Goal: Contribute content: Contribute content

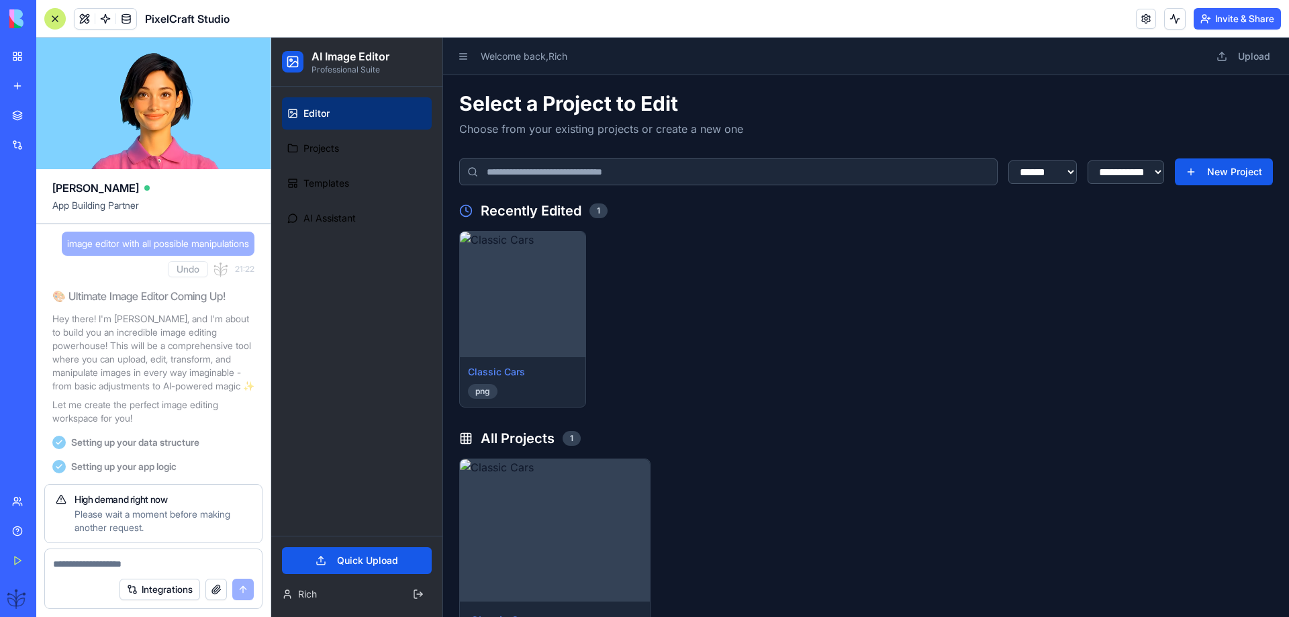
scroll to position [7865, 0]
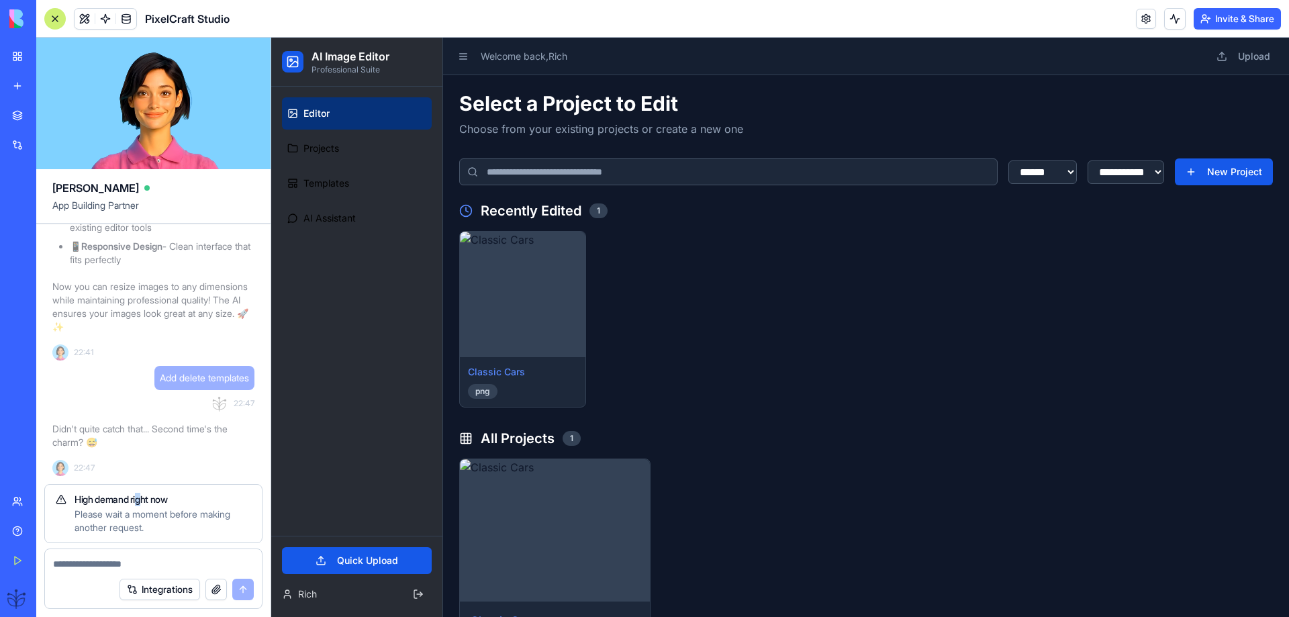
click at [139, 495] on div "High demand right now Please wait a moment before making another request." at bounding box center [153, 513] width 218 height 59
drag, startPoint x: 251, startPoint y: 376, endPoint x: 171, endPoint y: 380, distance: 80.7
click at [156, 382] on div "Add delete templates" at bounding box center [204, 378] width 100 height 24
copy span "Add delete templates"
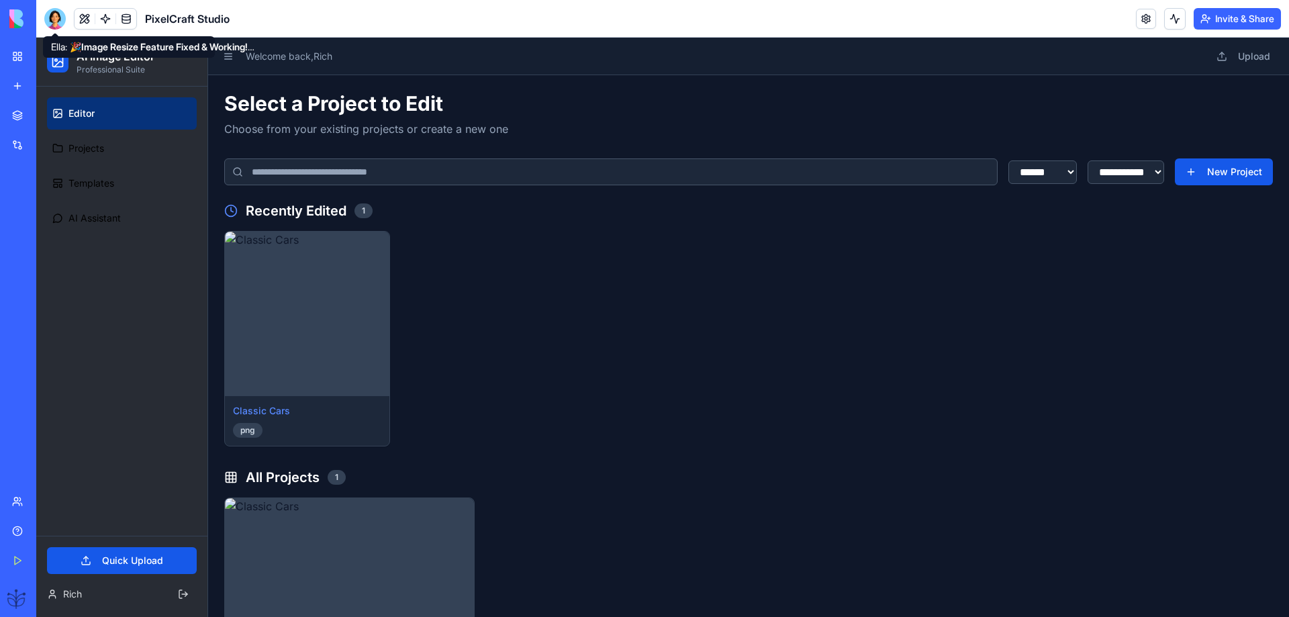
click at [53, 21] on div at bounding box center [54, 18] width 21 height 21
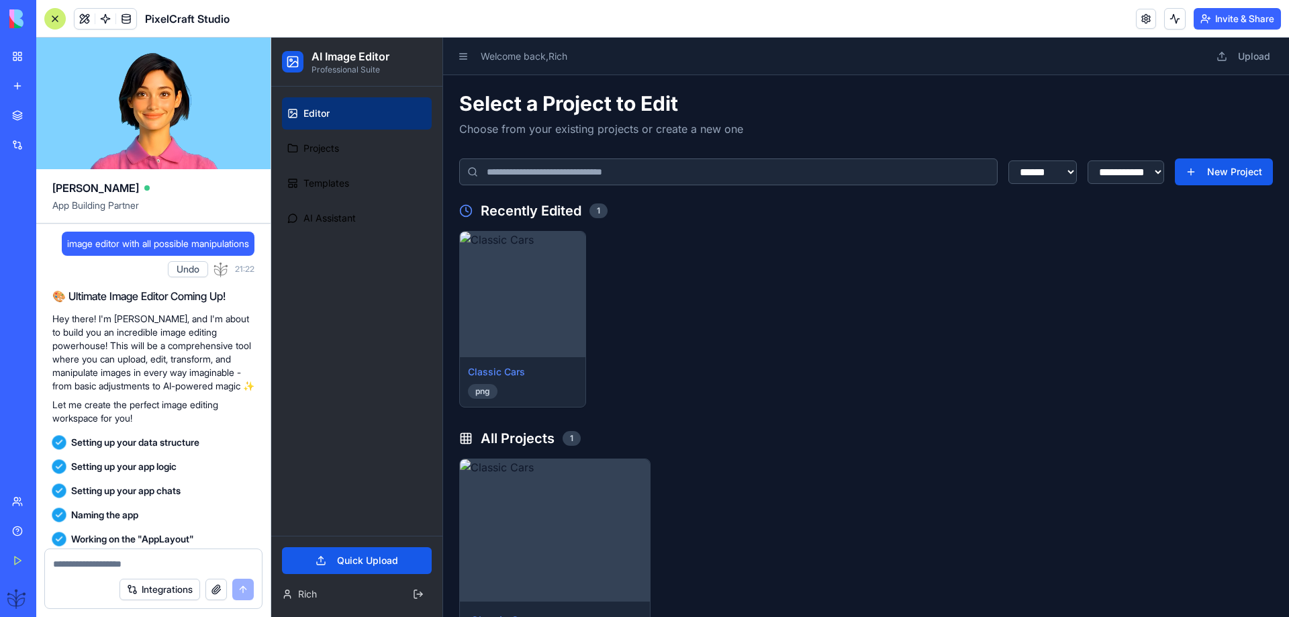
scroll to position [7685, 0]
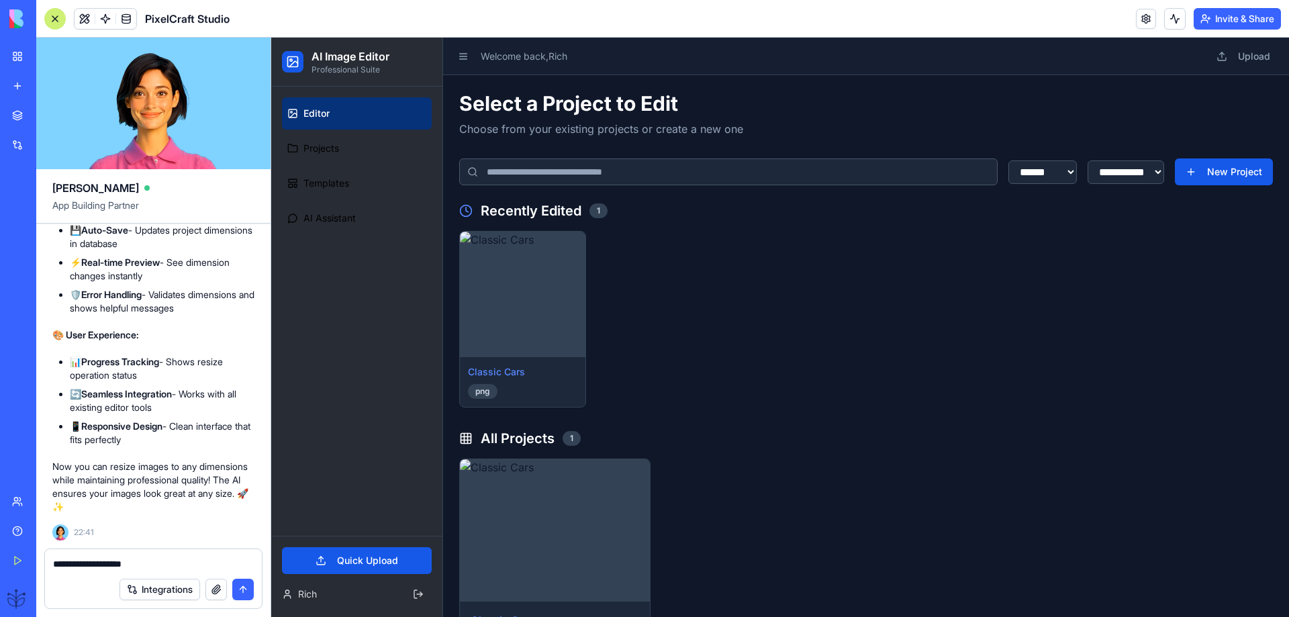
type textarea "**********"
click at [239, 585] on button "submit" at bounding box center [242, 589] width 21 height 21
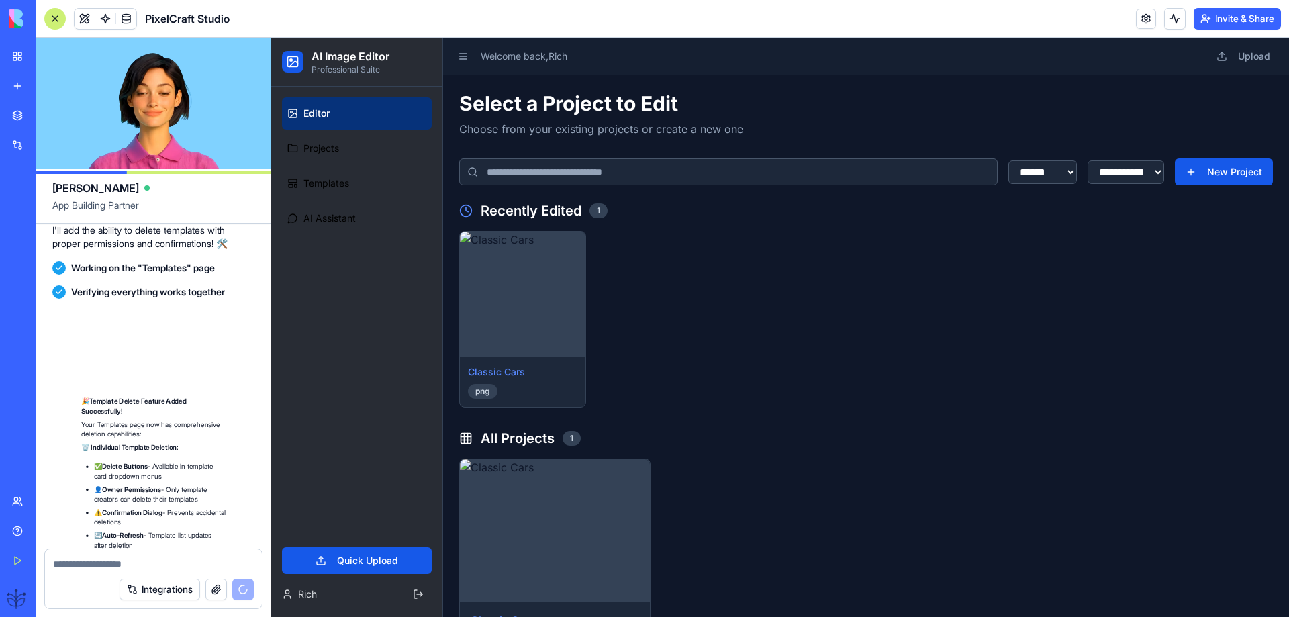
scroll to position [8493, 0]
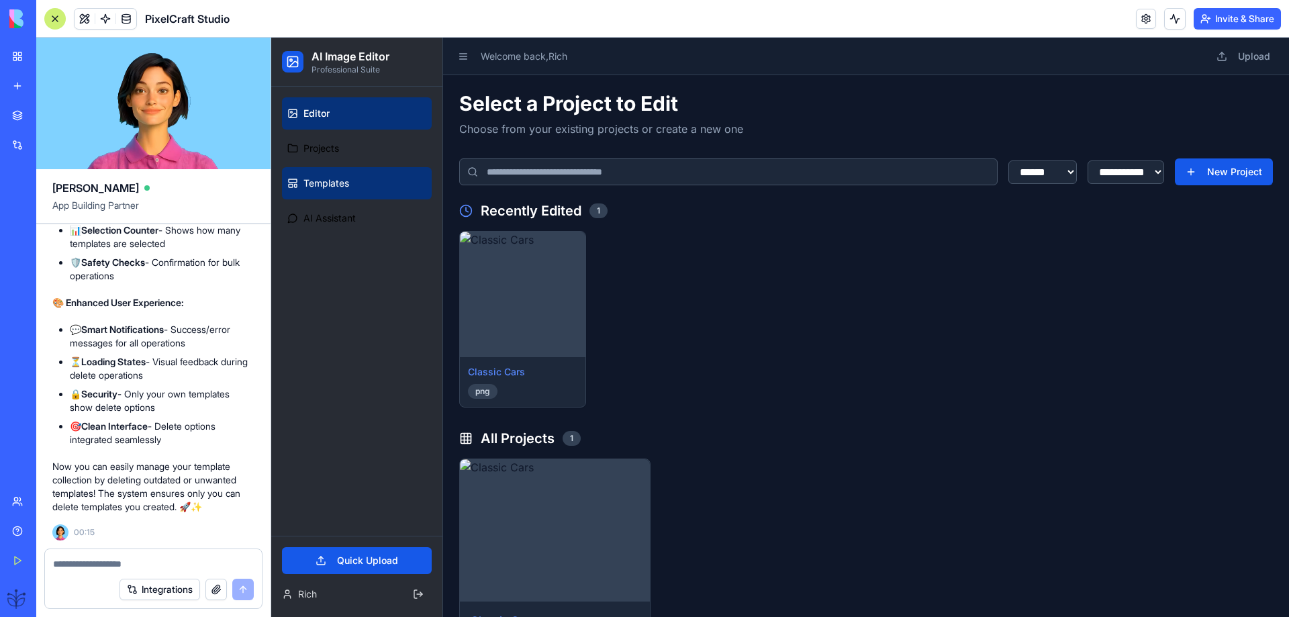
click at [326, 189] on span "Templates" at bounding box center [326, 183] width 46 height 13
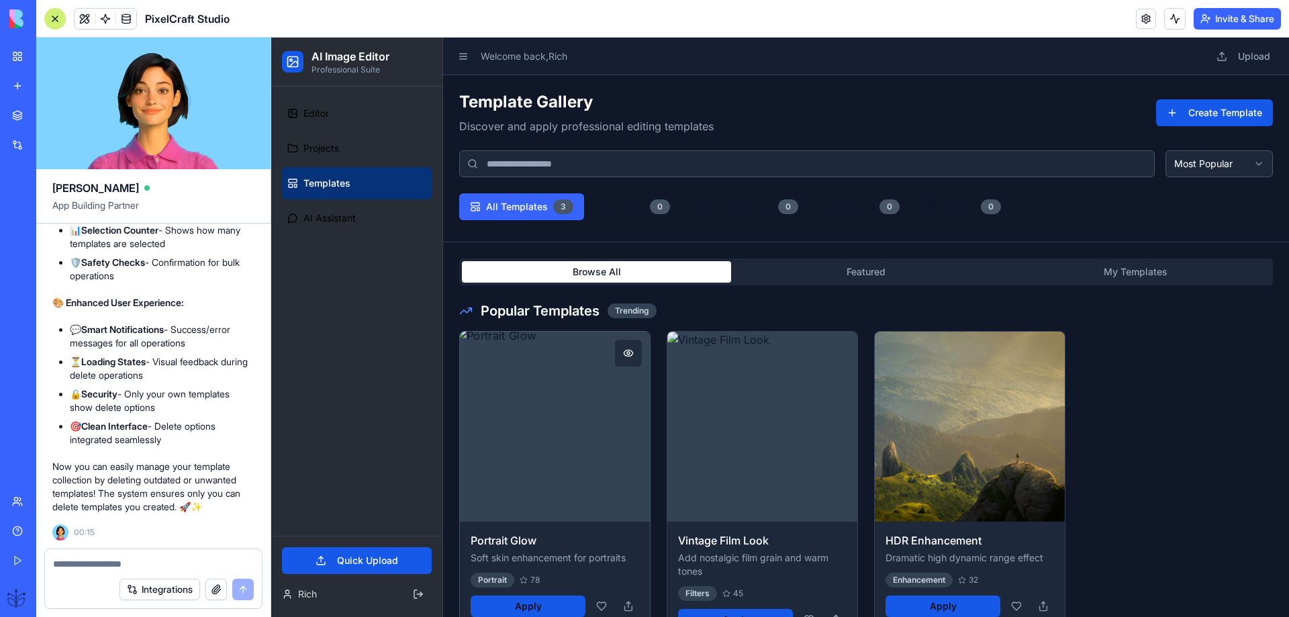
click at [600, 387] on img at bounding box center [554, 426] width 199 height 199
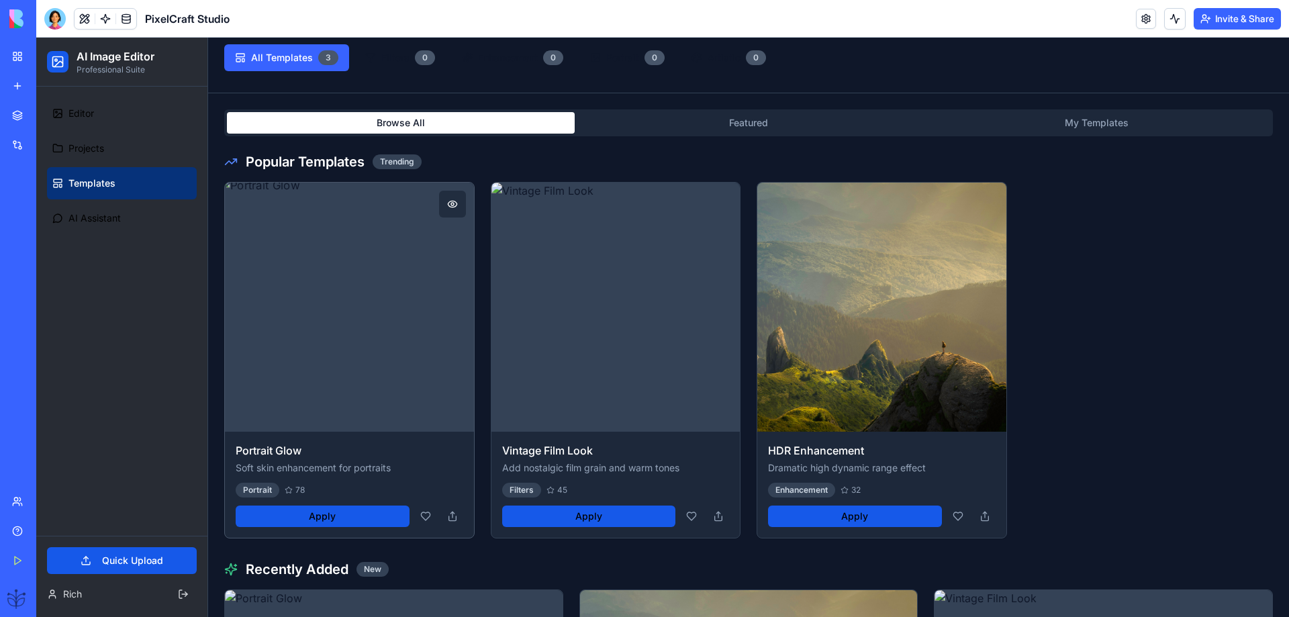
scroll to position [179, 0]
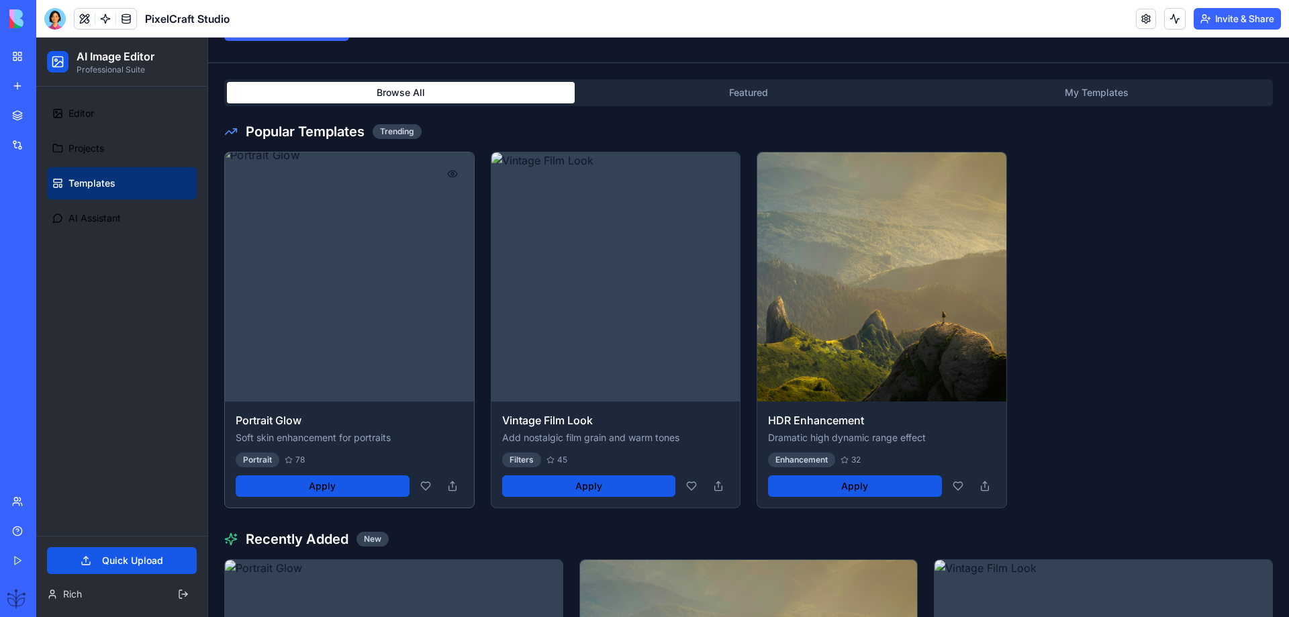
click at [450, 173] on button at bounding box center [452, 173] width 27 height 27
click at [49, 16] on div at bounding box center [54, 18] width 21 height 21
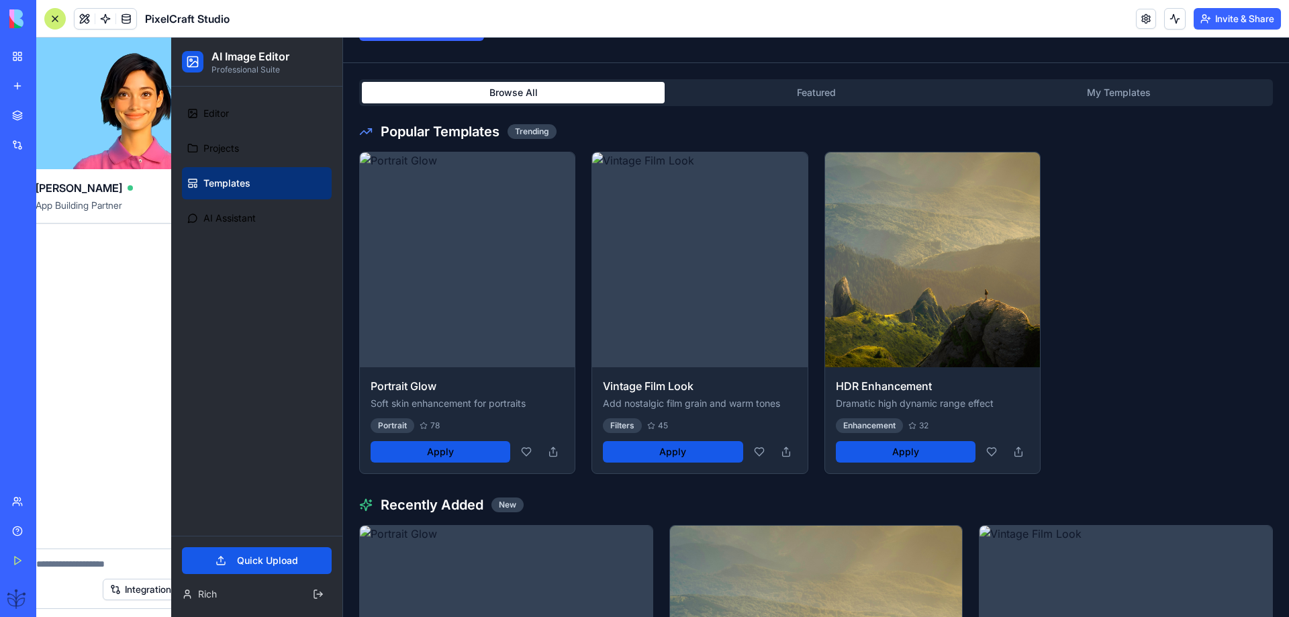
scroll to position [0, 0]
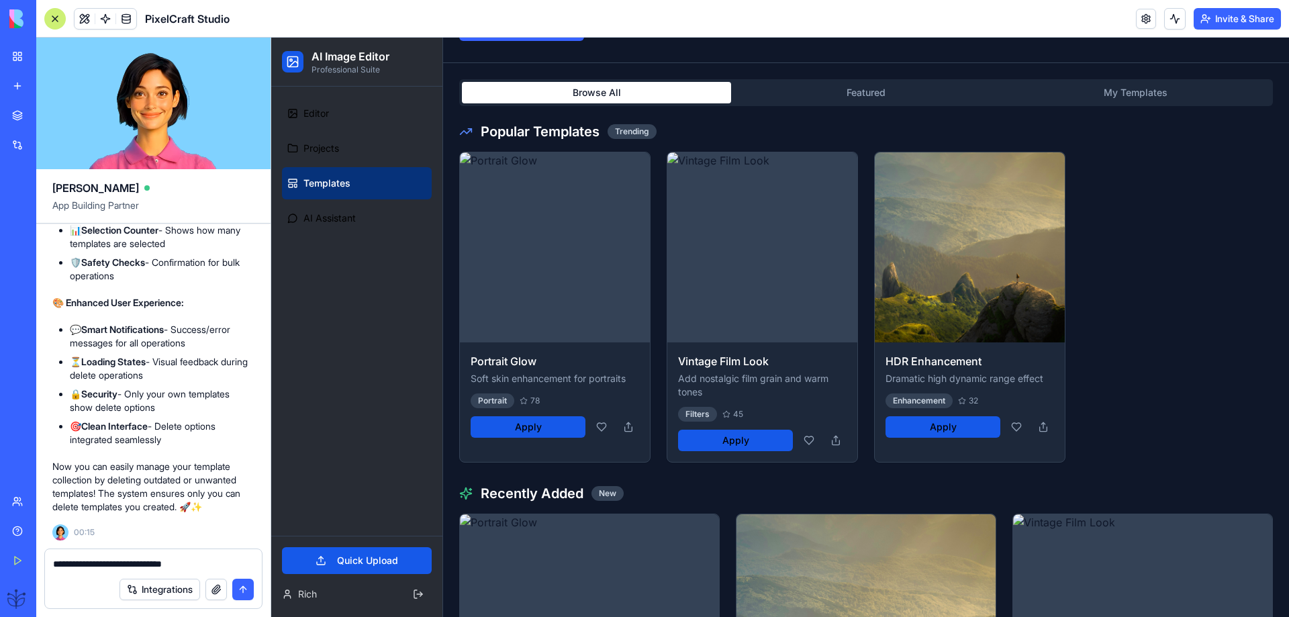
type textarea "**********"
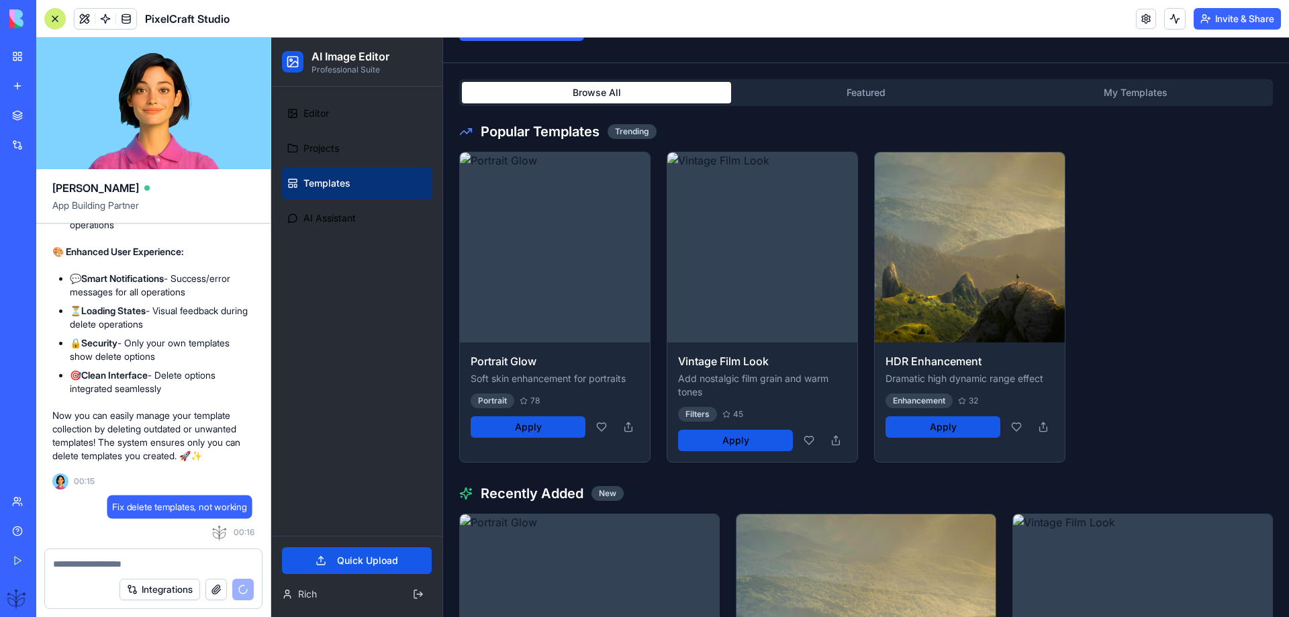
scroll to position [8544, 0]
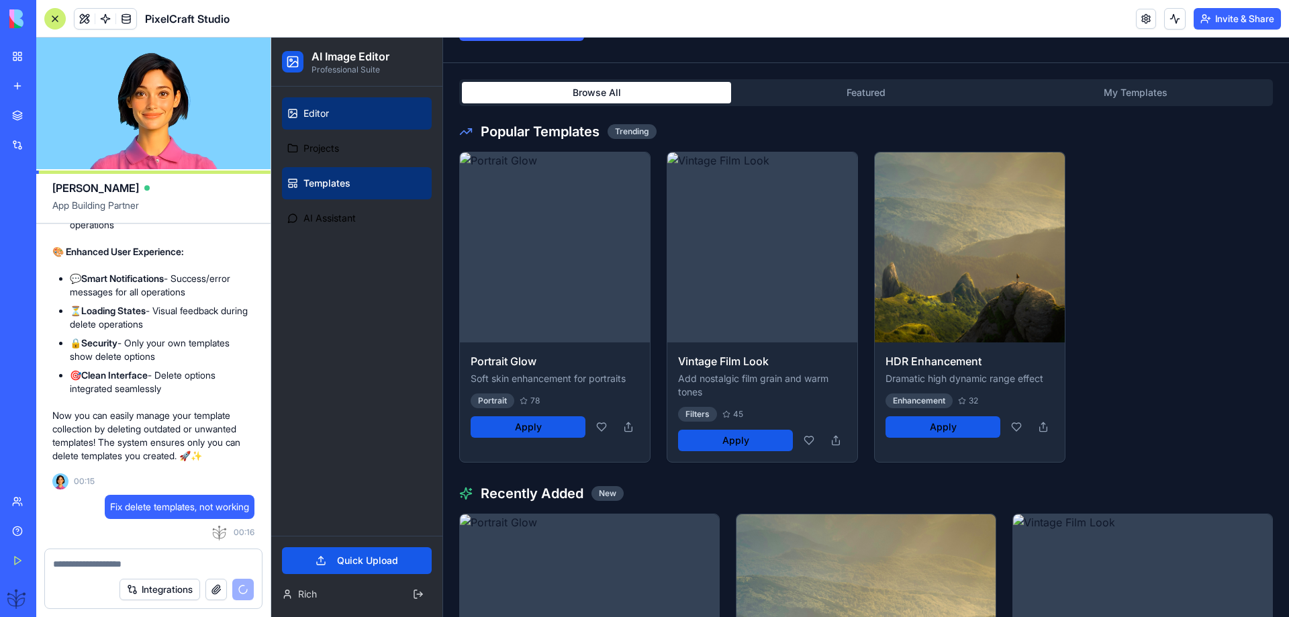
click at [322, 109] on span "Editor" at bounding box center [316, 113] width 26 height 13
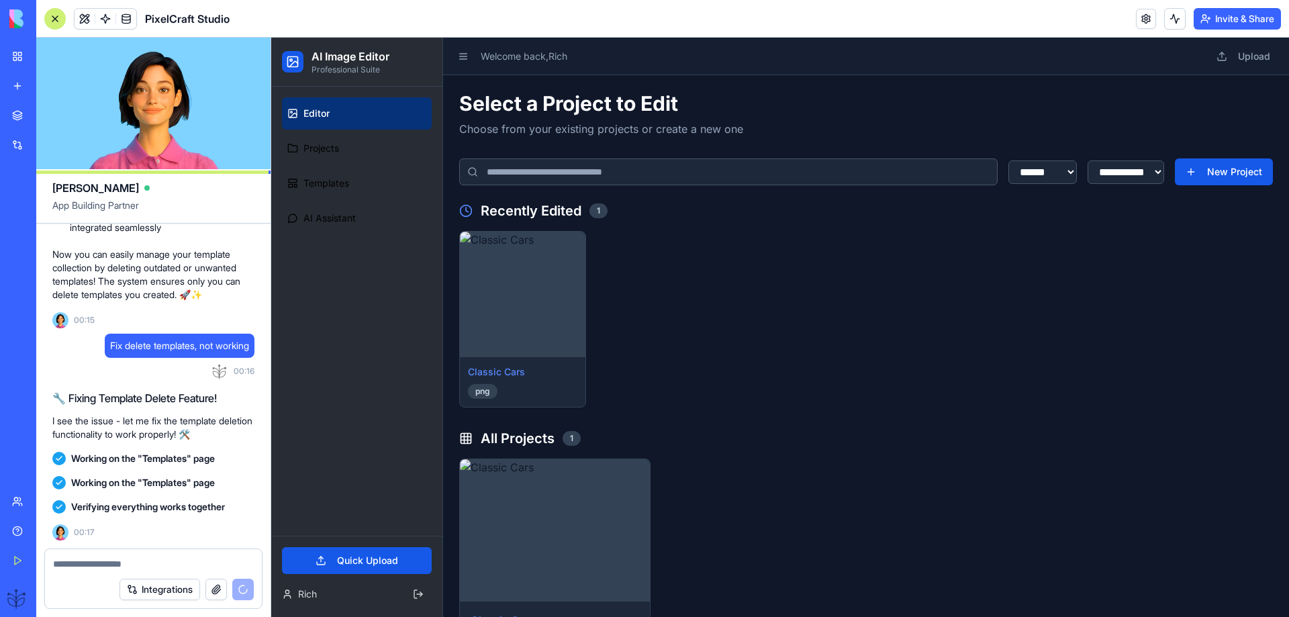
scroll to position [9390, 0]
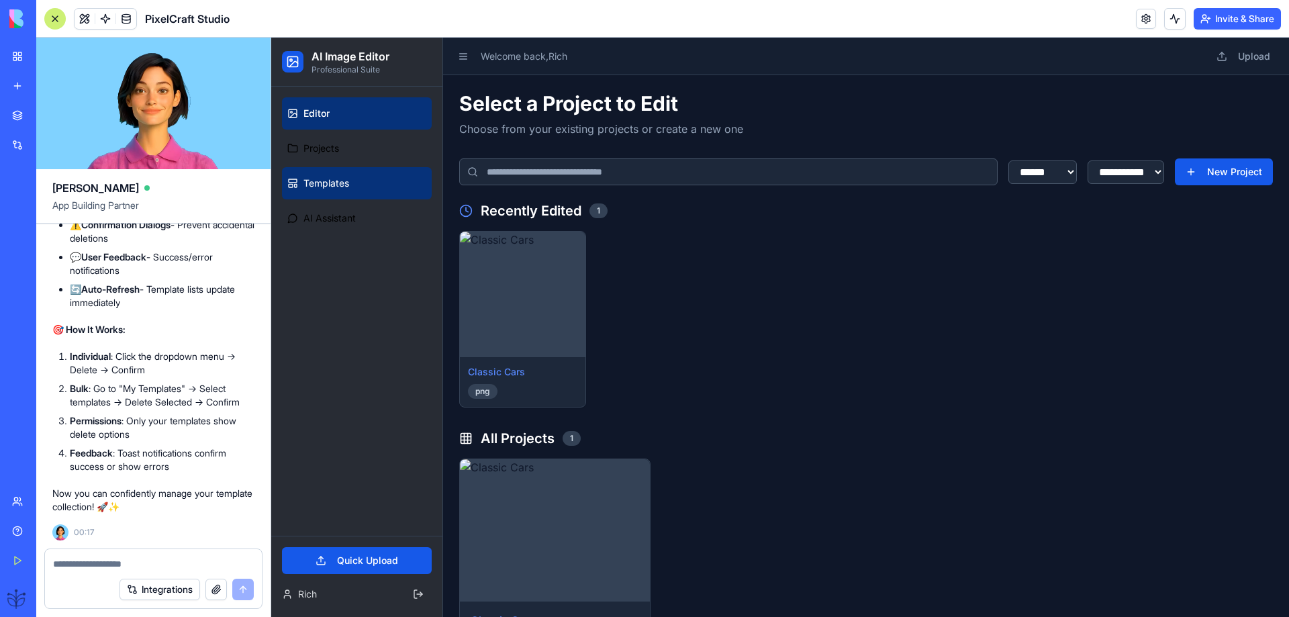
click at [325, 179] on span "Templates" at bounding box center [326, 183] width 46 height 13
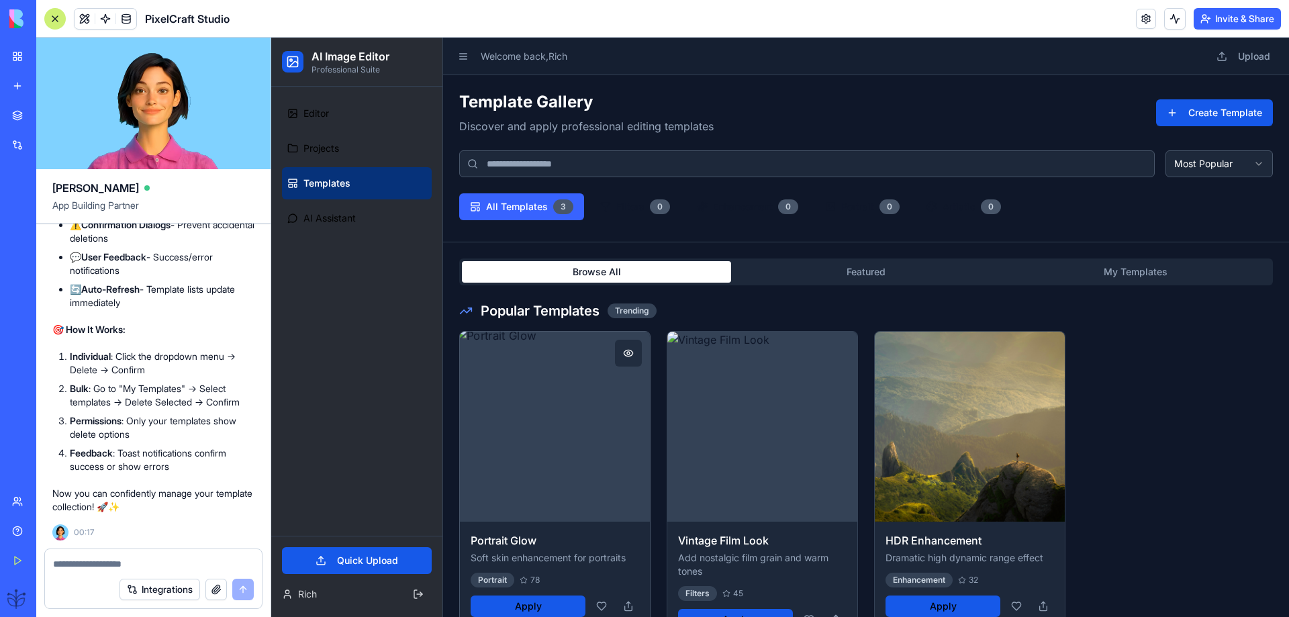
click at [562, 366] on img at bounding box center [554, 426] width 199 height 199
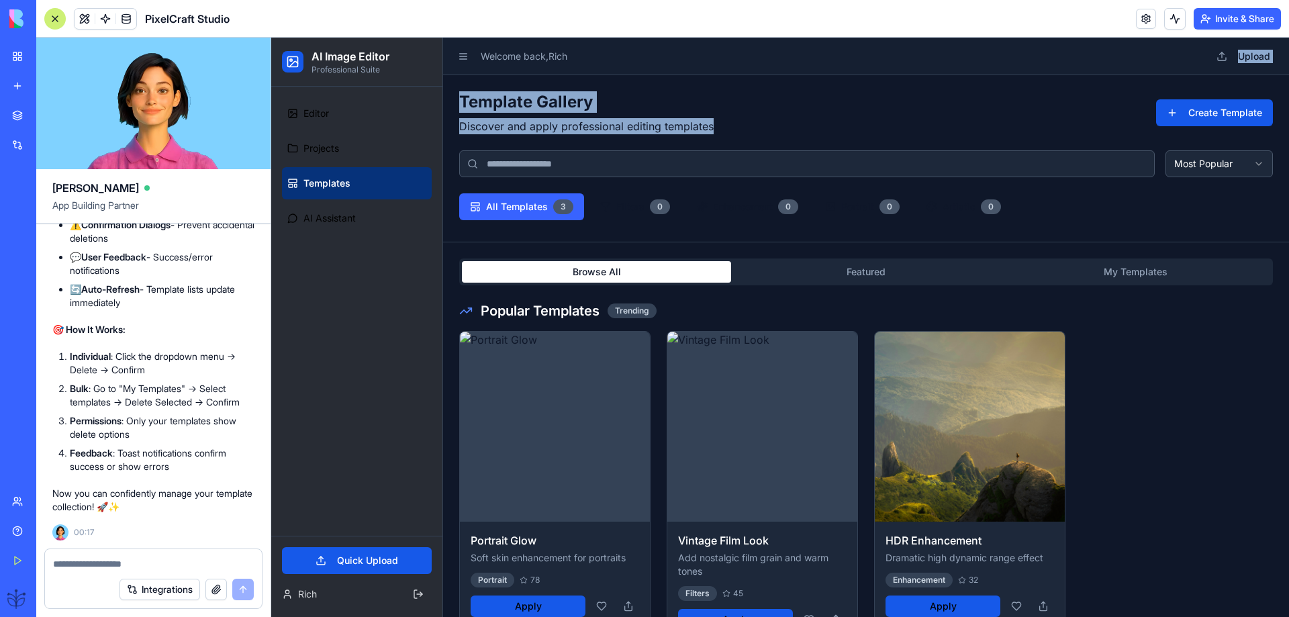
drag, startPoint x: 575, startPoint y: 238, endPoint x: 1055, endPoint y: 75, distance: 507.4
click at [1108, 275] on button "My Templates" at bounding box center [1135, 271] width 269 height 21
click at [1145, 265] on button "My Templates" at bounding box center [1135, 271] width 269 height 21
click at [1143, 265] on button "My Templates" at bounding box center [1135, 271] width 269 height 21
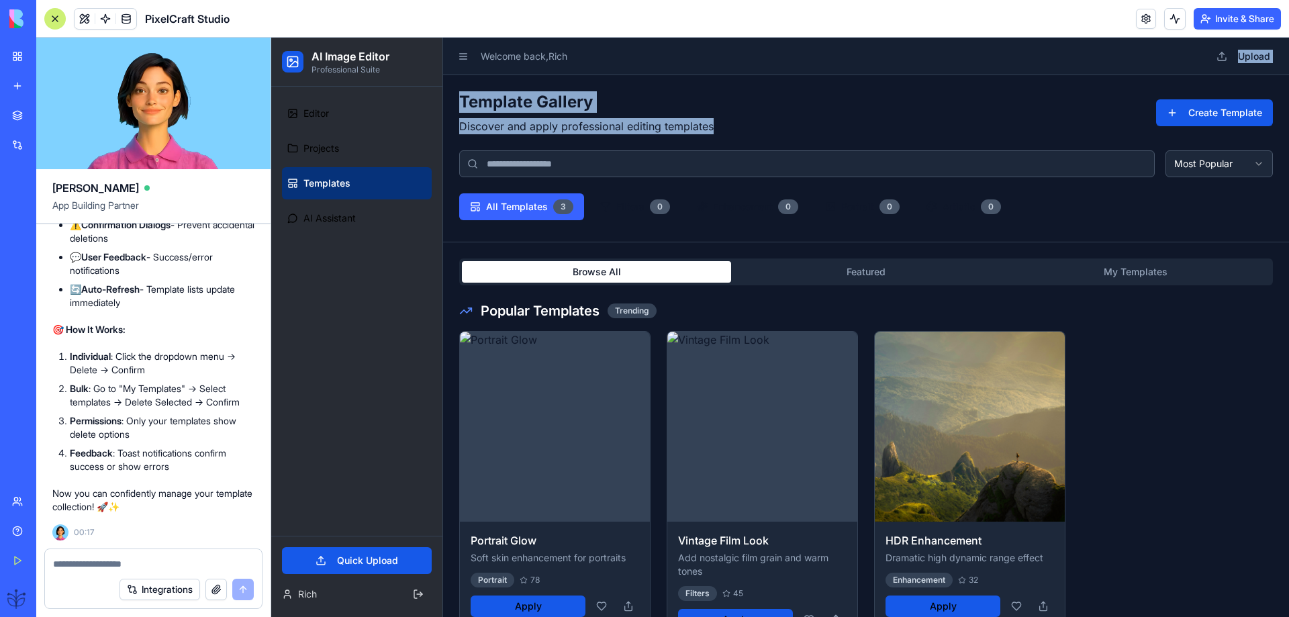
click at [1142, 266] on button "My Templates" at bounding box center [1135, 271] width 269 height 21
click at [1141, 267] on button "My Templates" at bounding box center [1135, 271] width 269 height 21
click at [1168, 104] on button "Create Template" at bounding box center [1214, 112] width 117 height 27
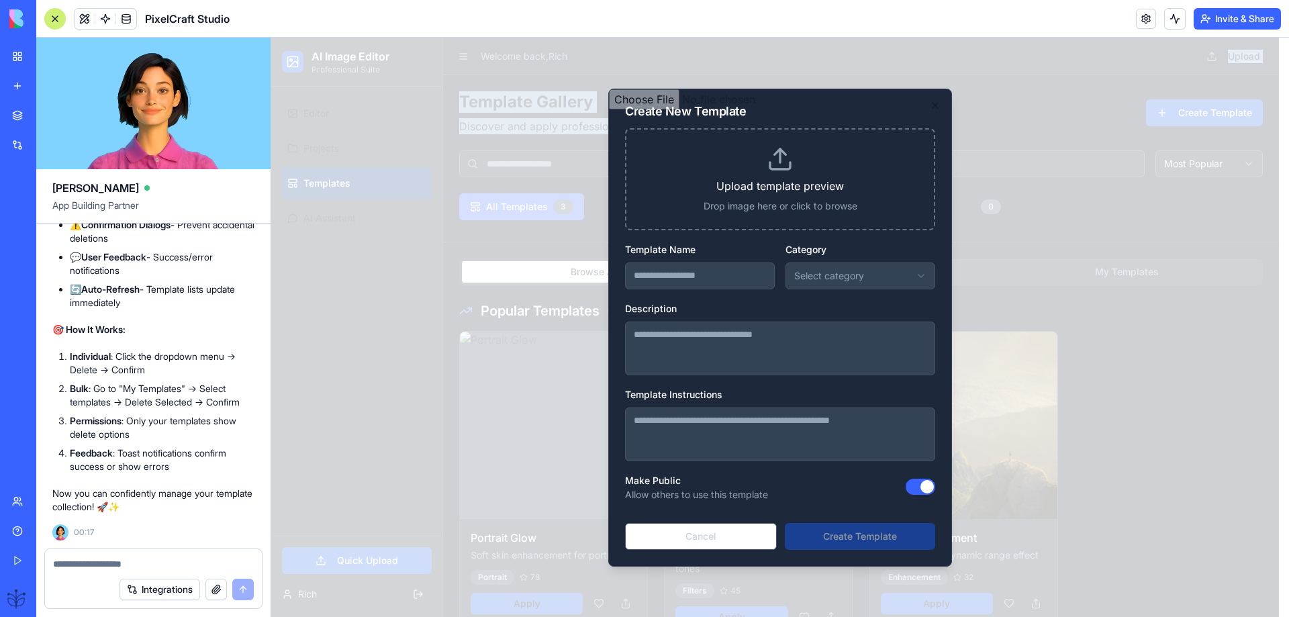
click at [673, 277] on input "file" at bounding box center [780, 327] width 342 height 477
click at [832, 532] on input "file" at bounding box center [780, 327] width 342 height 477
type input "**********"
click at [145, 563] on textarea at bounding box center [153, 563] width 201 height 13
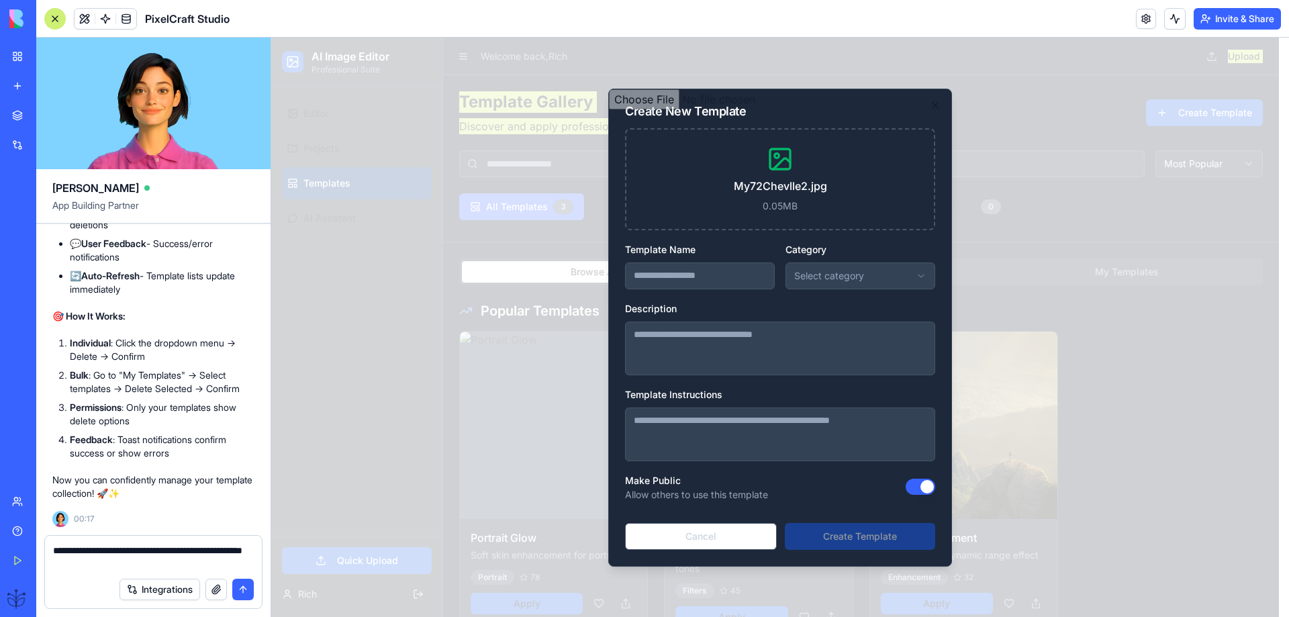
click at [107, 567] on textarea "**********" at bounding box center [153, 557] width 201 height 27
type textarea "**********"
click at [238, 585] on button "submit" at bounding box center [242, 589] width 21 height 21
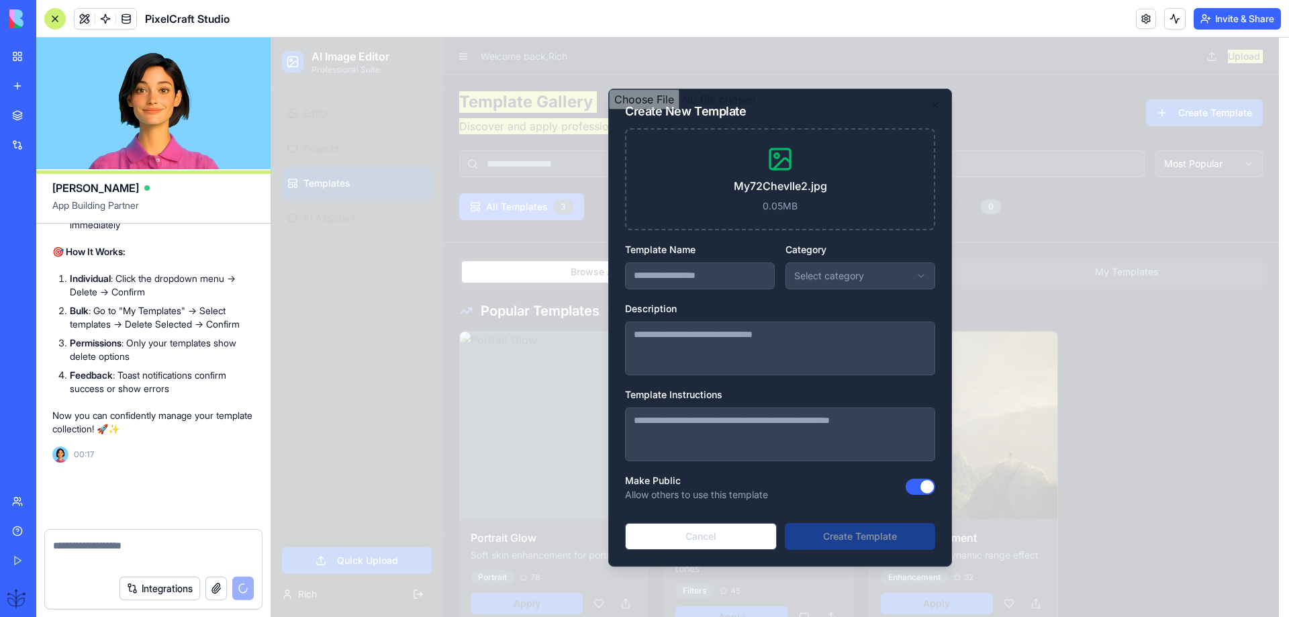
scroll to position [9454, 0]
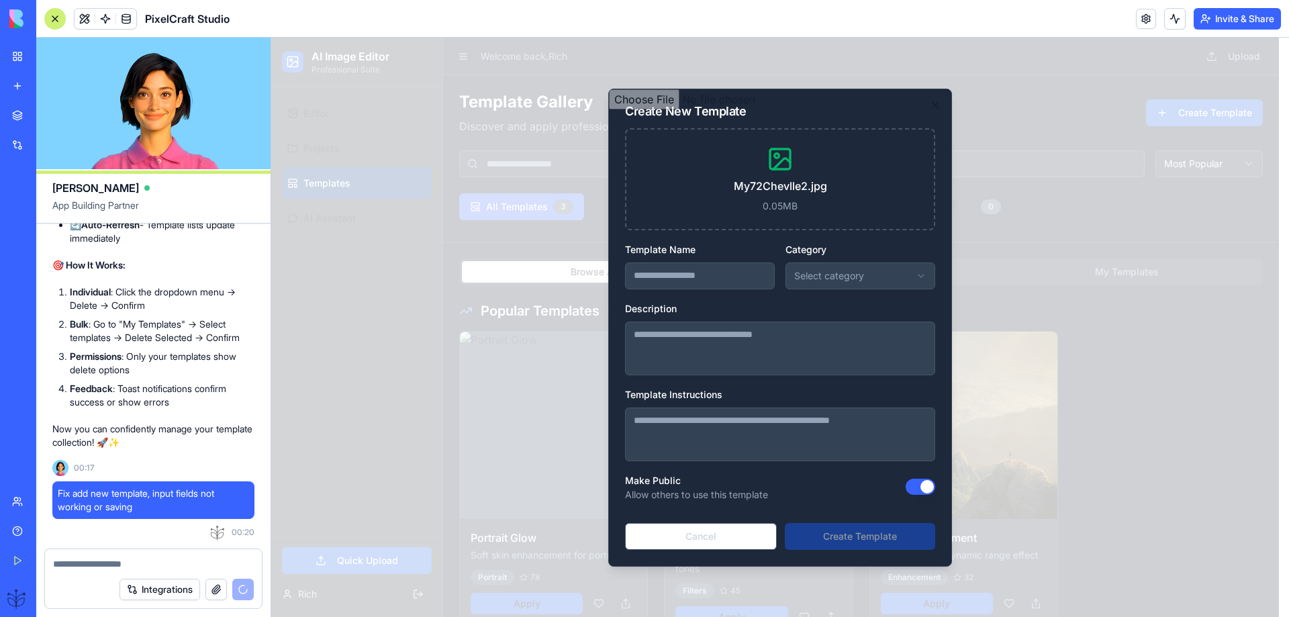
click at [368, 242] on div at bounding box center [780, 327] width 1018 height 579
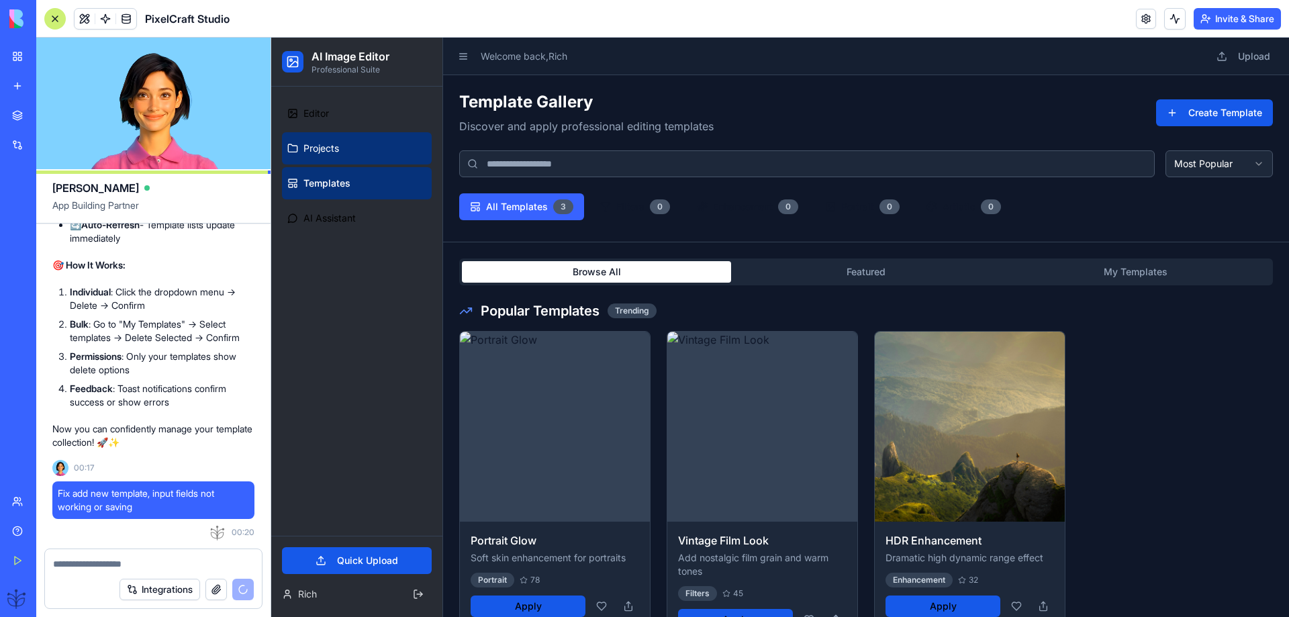
click at [323, 146] on span "Projects" at bounding box center [321, 148] width 36 height 13
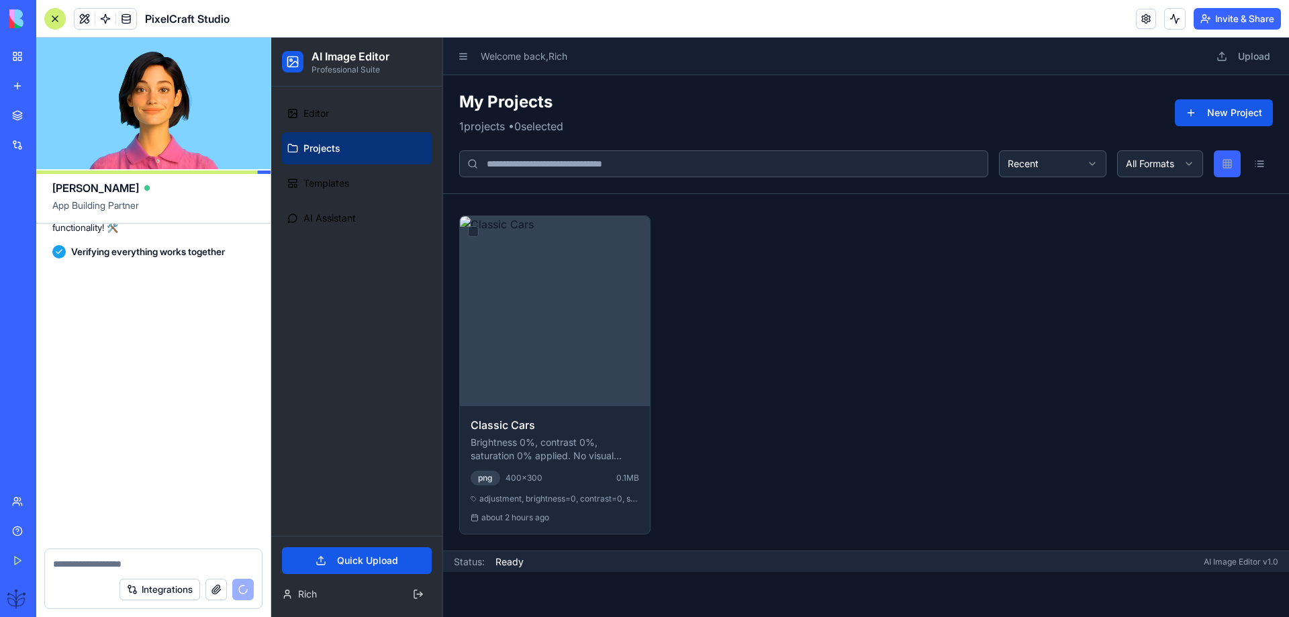
scroll to position [10392, 0]
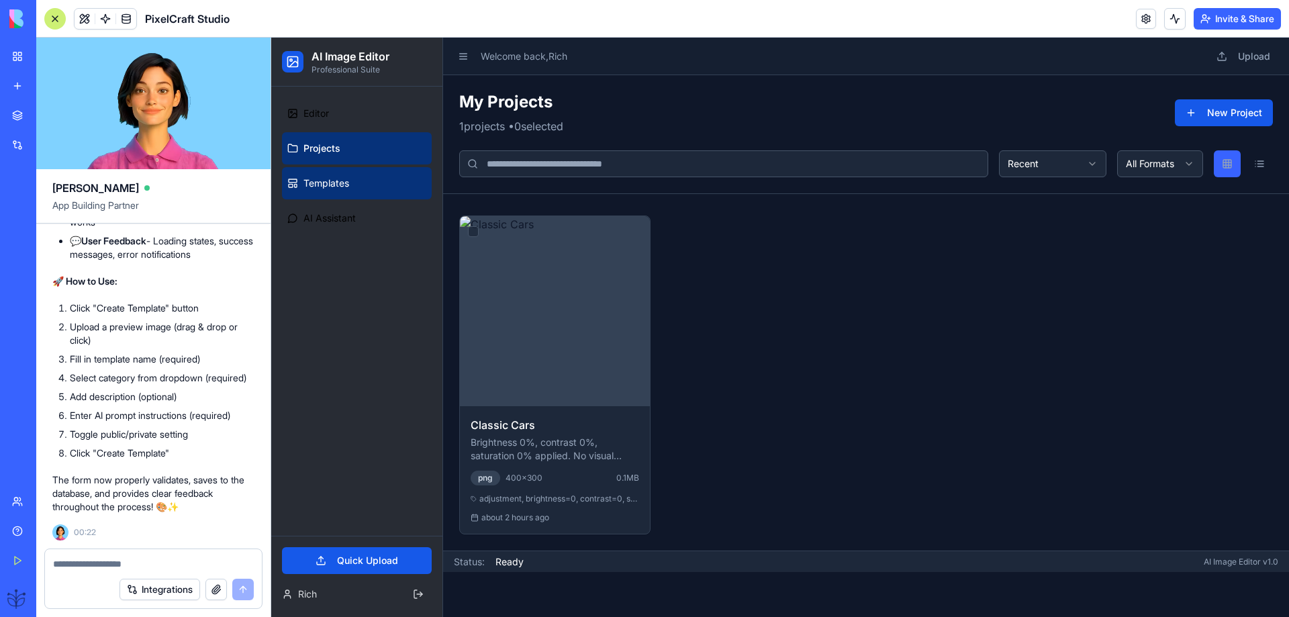
click at [329, 191] on link "Templates" at bounding box center [357, 183] width 150 height 32
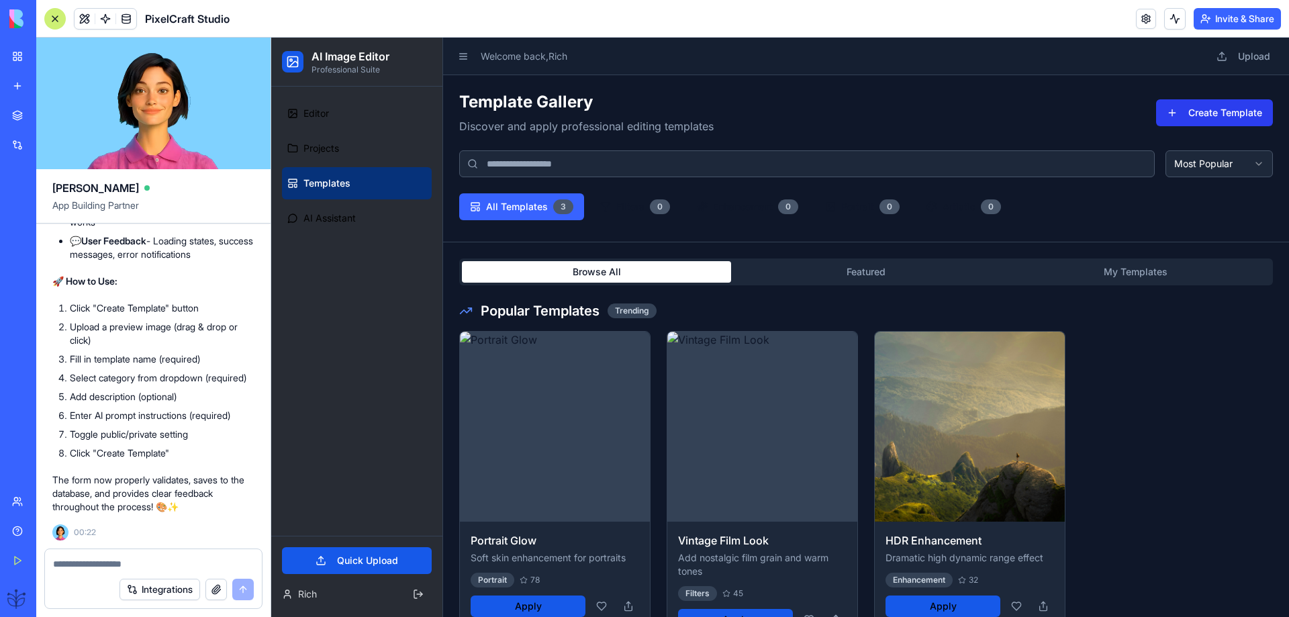
click at [1196, 107] on button "Create Template" at bounding box center [1214, 112] width 117 height 27
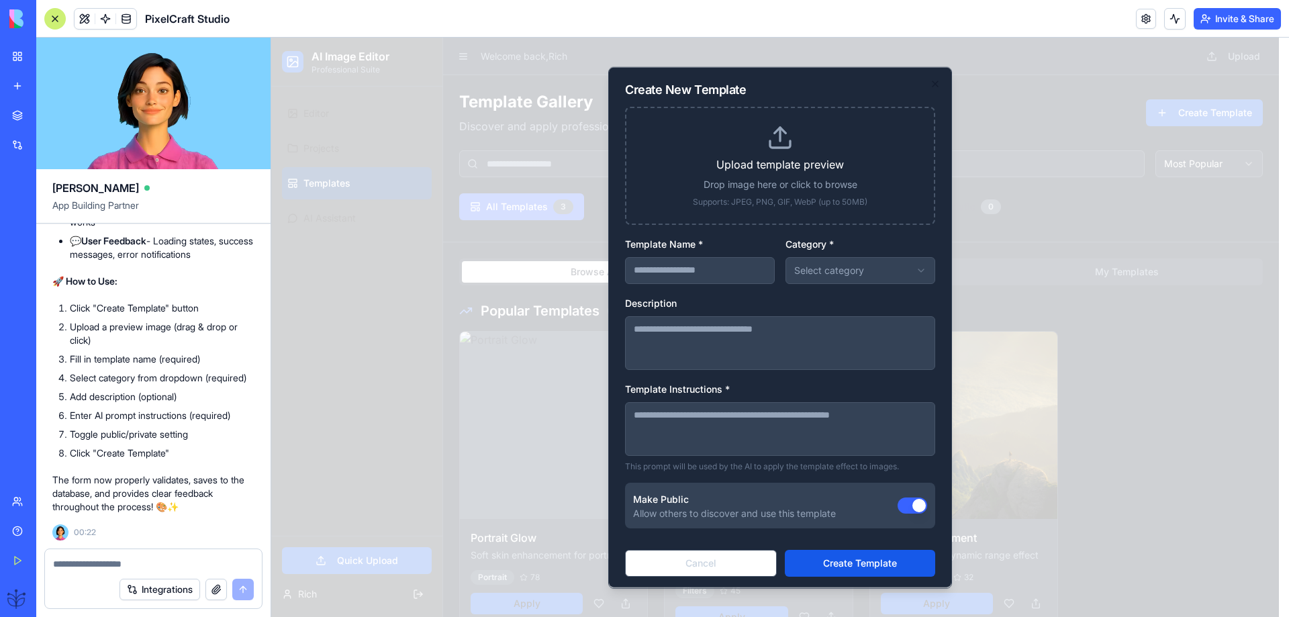
click at [675, 344] on textarea "Description" at bounding box center [780, 343] width 310 height 54
click at [684, 269] on input "Template Name *" at bounding box center [700, 269] width 150 height 27
type input "****"
click at [802, 272] on body "**********" at bounding box center [775, 564] width 1008 height 1053
click at [823, 283] on body "**********" at bounding box center [775, 564] width 1008 height 1053
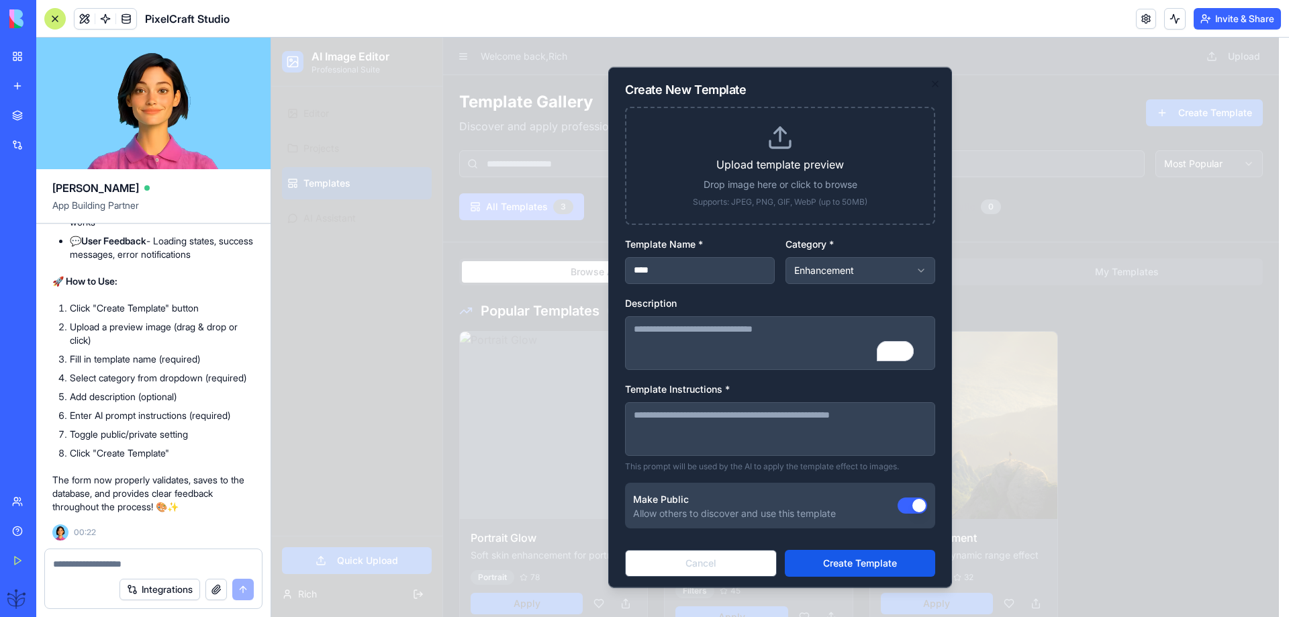
click at [831, 277] on body "**********" at bounding box center [775, 564] width 1008 height 1053
select select "********"
click at [687, 336] on textarea "Description" at bounding box center [780, 343] width 310 height 54
type textarea "****"
click at [647, 415] on textarea "Template Instructions *" at bounding box center [780, 428] width 310 height 54
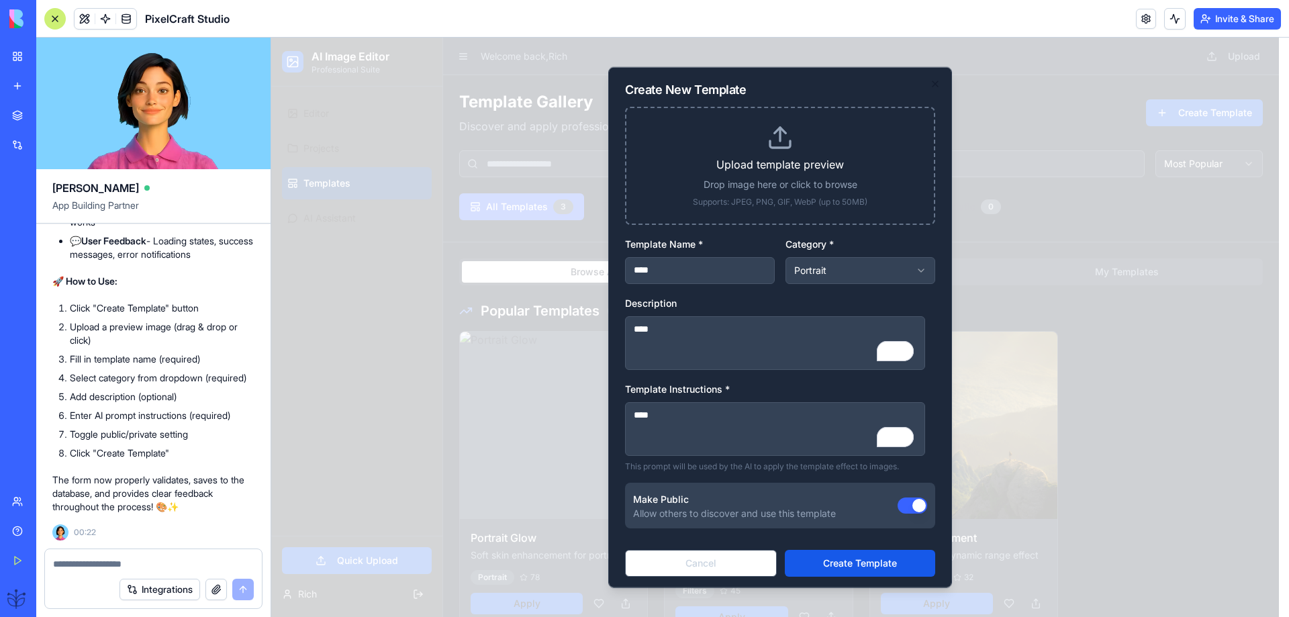
click at [762, 207] on p "Supports: JPEG, PNG, GIF, WebP (up to 50MB)" at bounding box center [780, 201] width 275 height 11
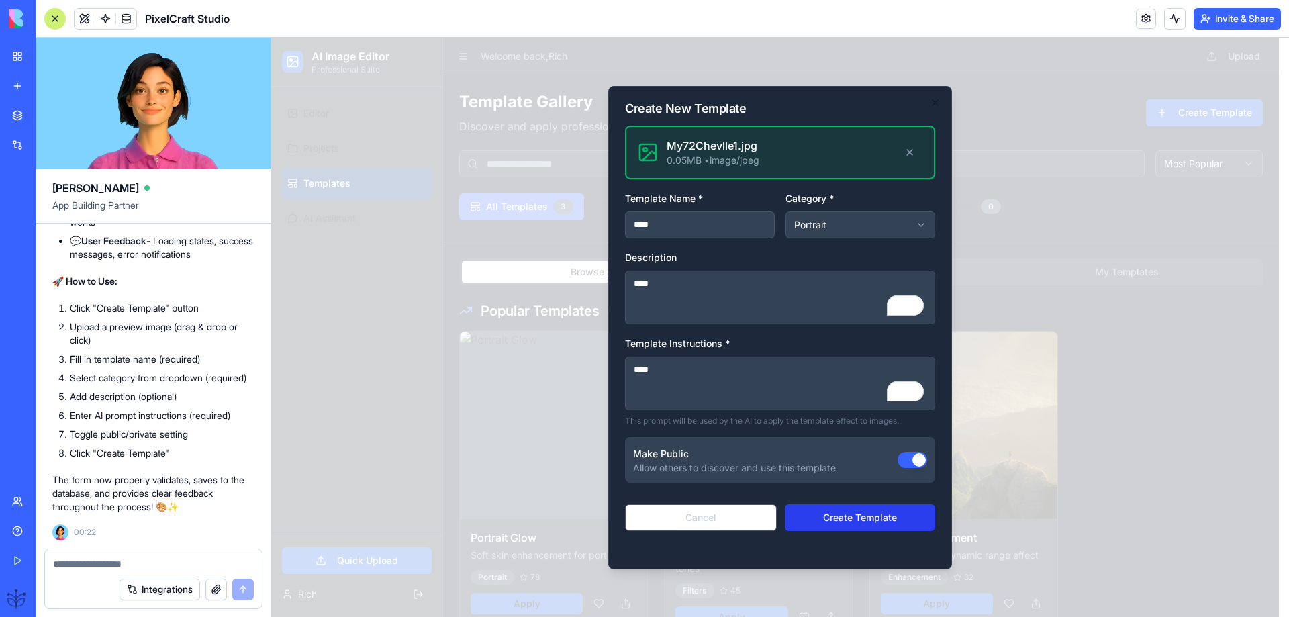
click at [845, 516] on button "Create Template" at bounding box center [860, 517] width 150 height 27
click at [669, 373] on textarea "****" at bounding box center [780, 384] width 310 height 54
type textarea "**********"
drag, startPoint x: 855, startPoint y: 518, endPoint x: 849, endPoint y: 521, distance: 6.9
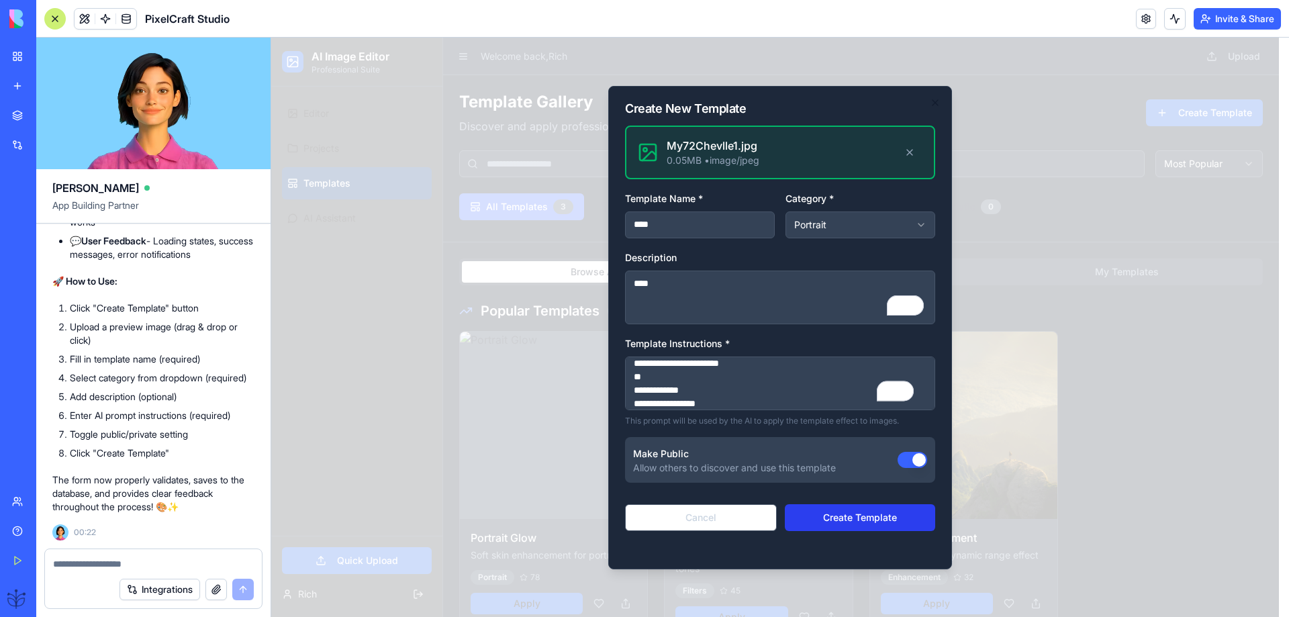
click at [849, 521] on button "Create Template" at bounding box center [860, 517] width 150 height 27
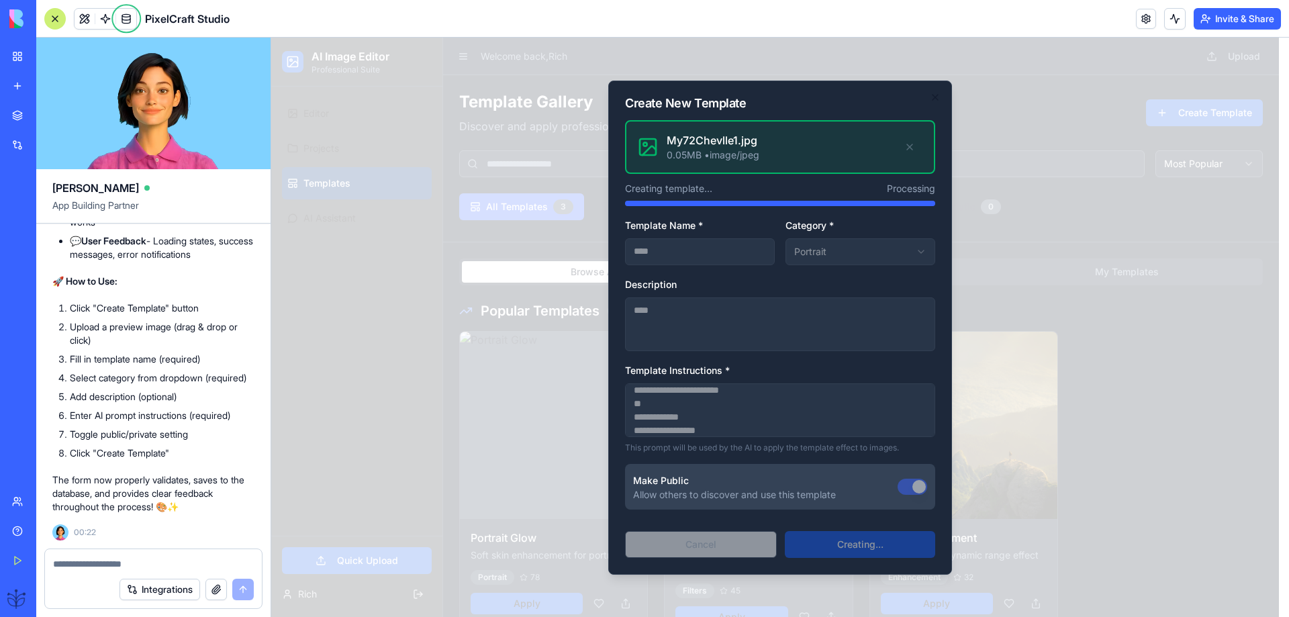
select select
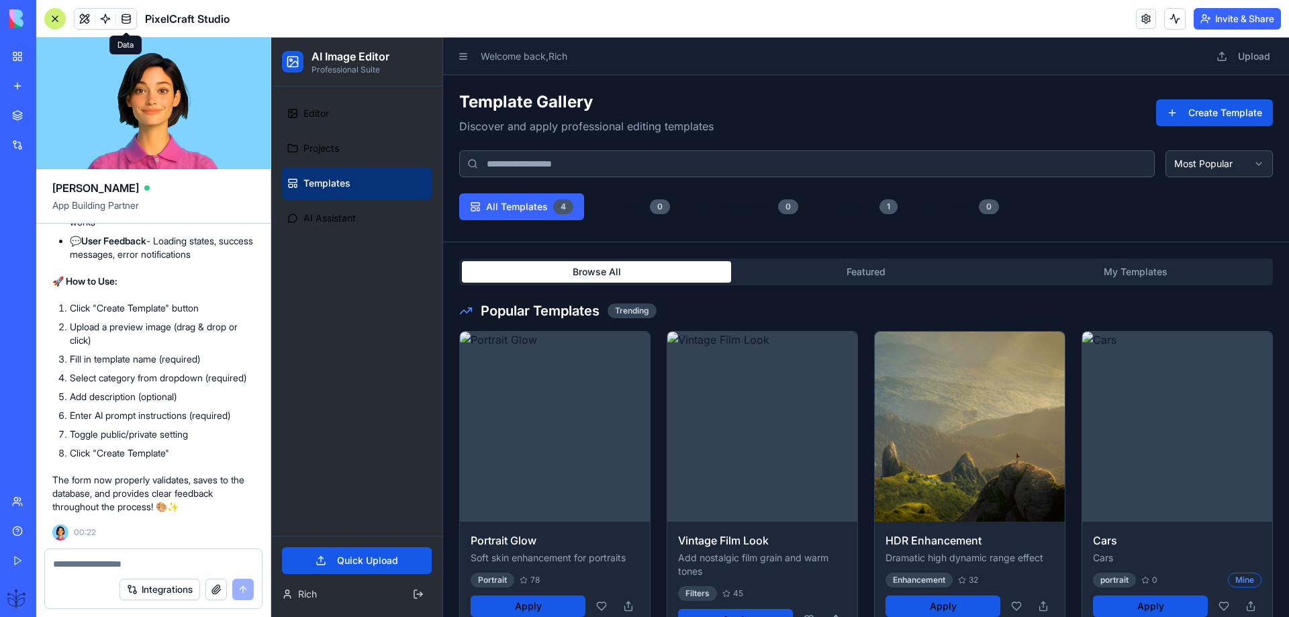
click at [127, 15] on span at bounding box center [126, 19] width 38 height 38
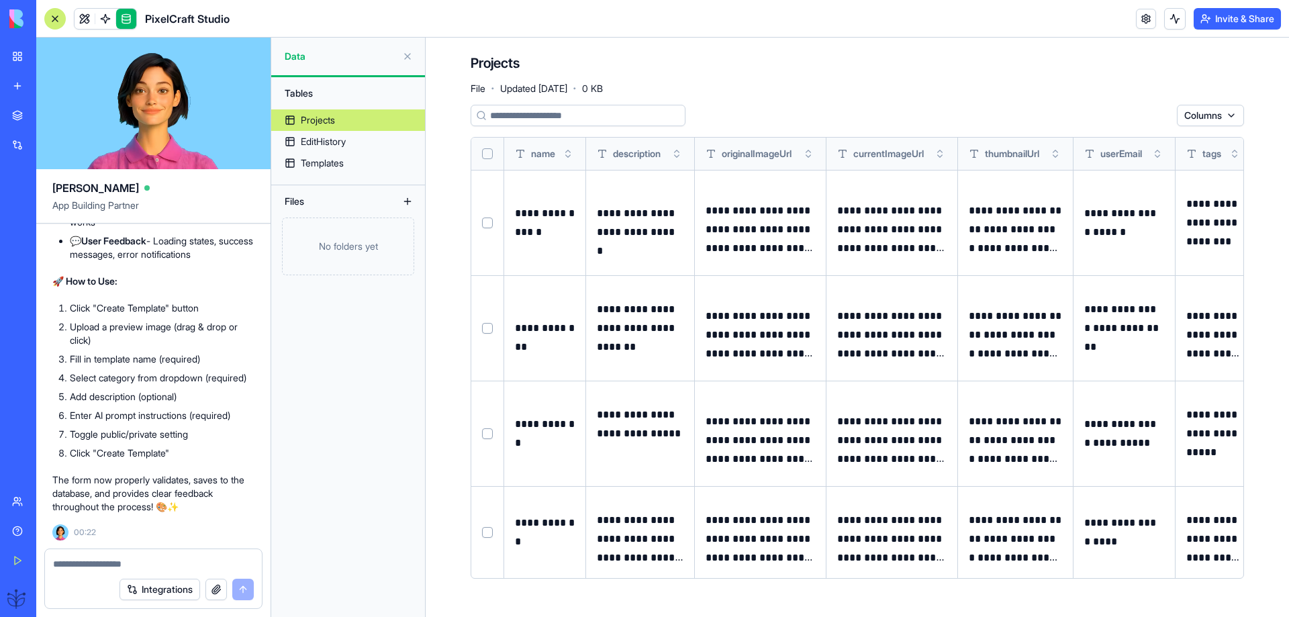
click at [490, 221] on button "Select row" at bounding box center [487, 223] width 11 height 11
click at [1151, 113] on html "BETA My Workspace New app Marketplace Integrations Recent Construction Estimati…" at bounding box center [644, 308] width 1289 height 617
click at [1155, 114] on html "BETA My Workspace New app Marketplace Integrations Recent Construction Estimati…" at bounding box center [644, 308] width 1289 height 617
click at [318, 159] on div "Templates" at bounding box center [322, 162] width 43 height 13
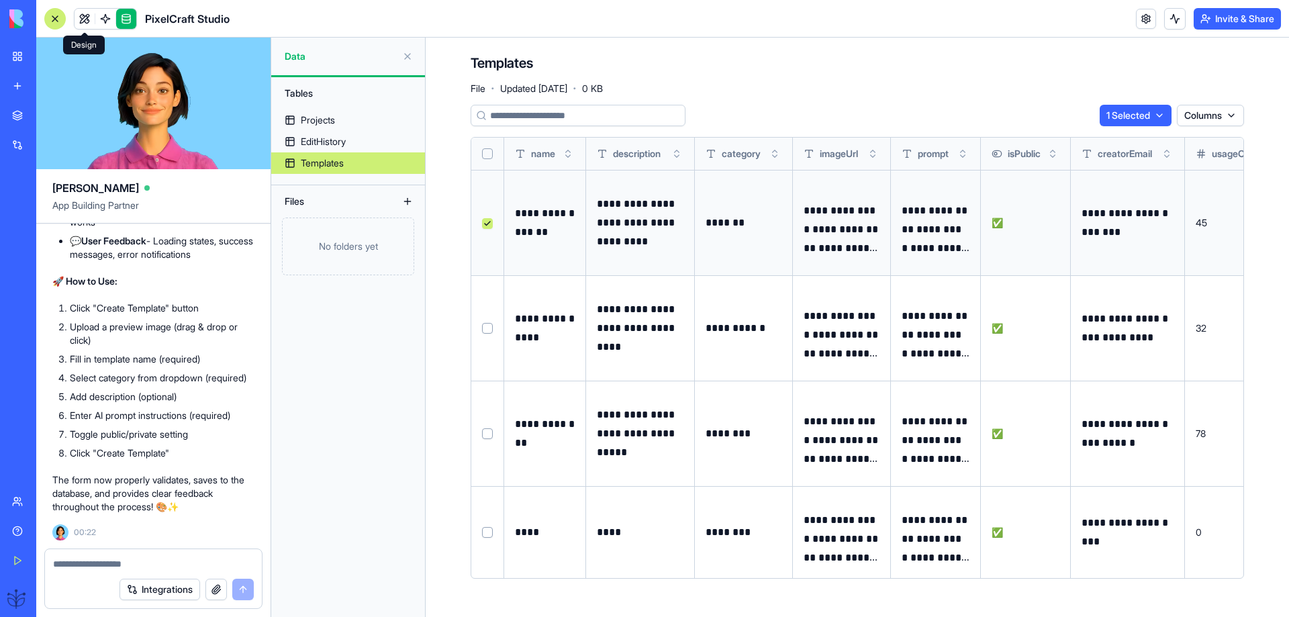
click at [84, 19] on link at bounding box center [85, 19] width 20 height 20
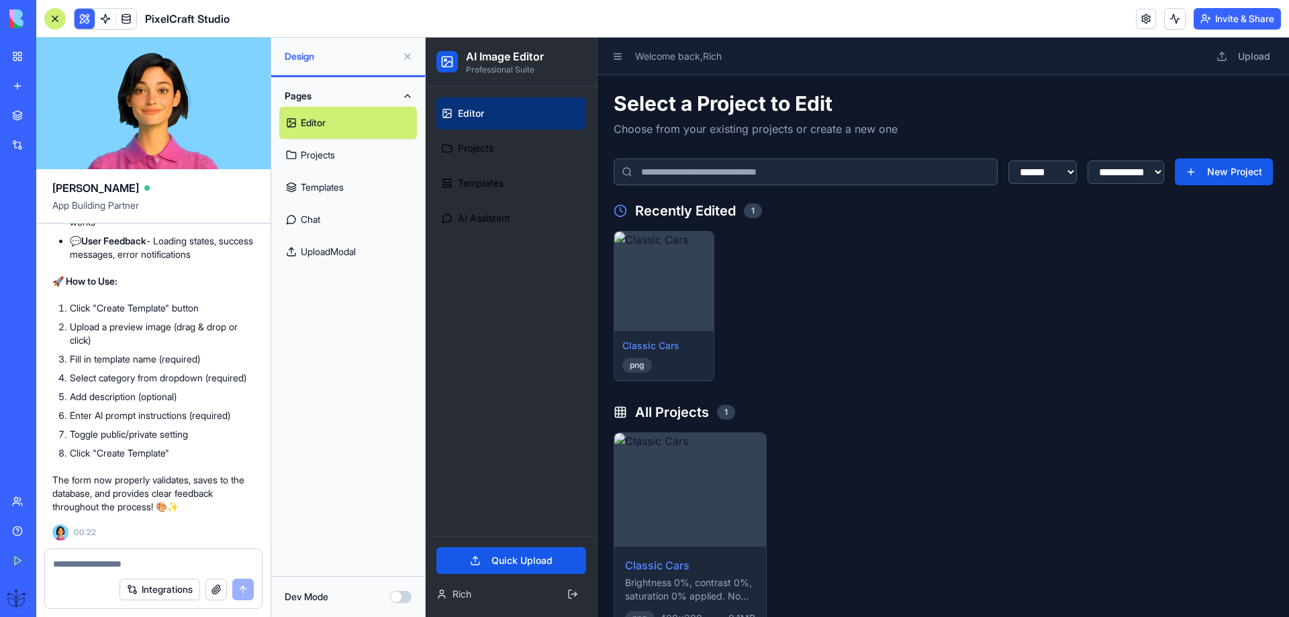
click at [306, 181] on link "Templates" at bounding box center [348, 187] width 138 height 32
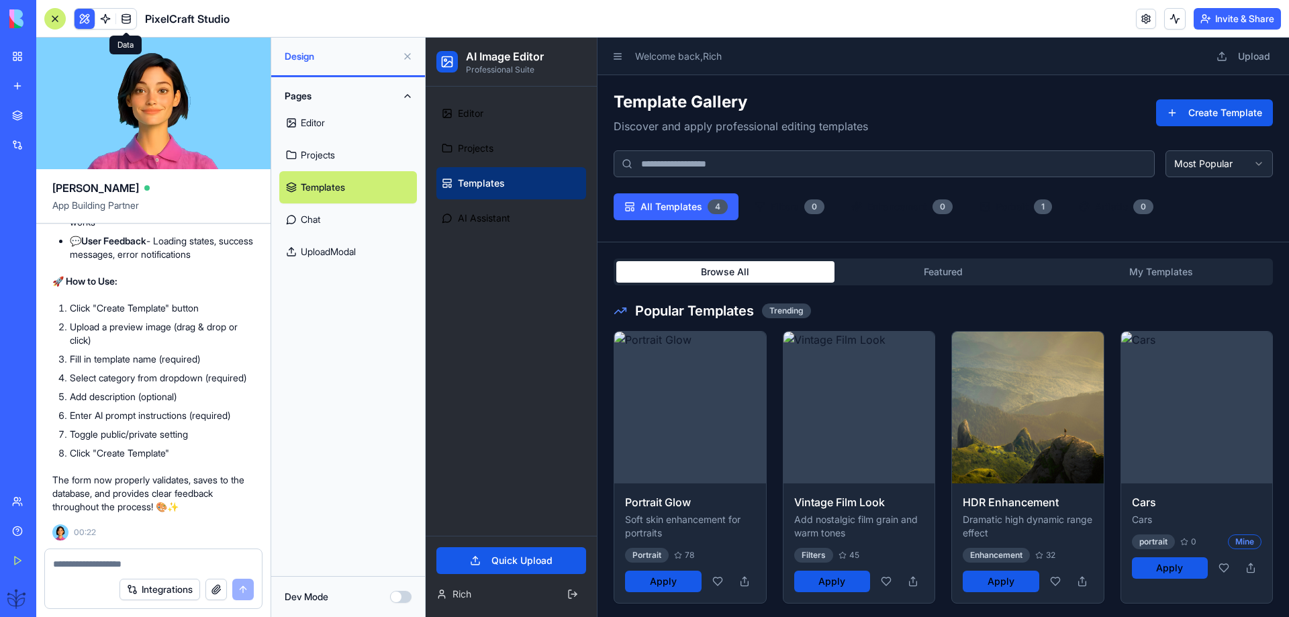
click at [128, 19] on link at bounding box center [126, 19] width 20 height 20
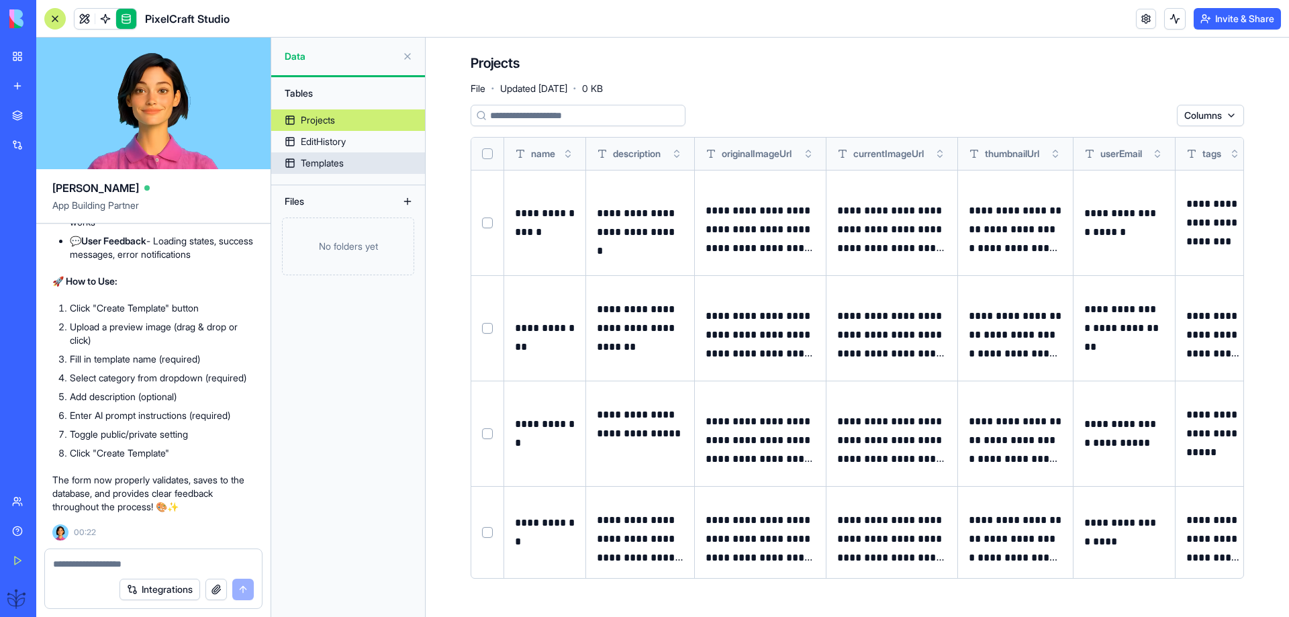
click at [307, 158] on div "Templates" at bounding box center [322, 162] width 43 height 13
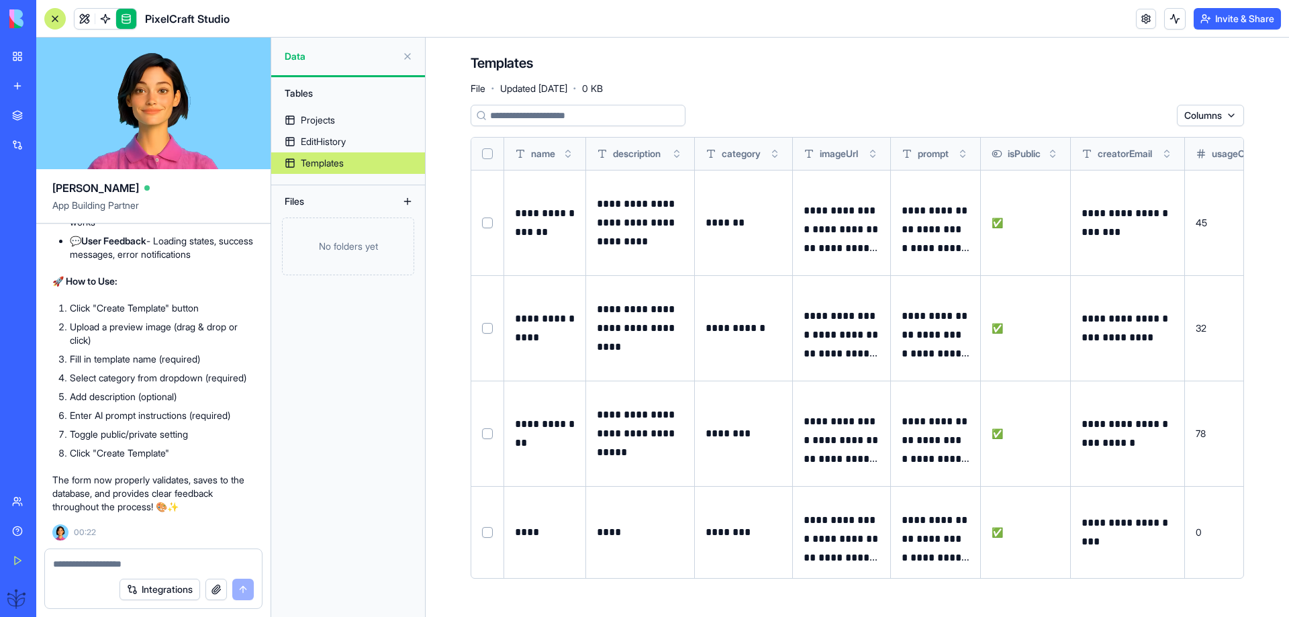
click at [488, 433] on button "Select row" at bounding box center [487, 433] width 11 height 11
click at [1155, 113] on html "BETA My Workspace New app Marketplace Integrations Recent Construction Estimati…" at bounding box center [644, 308] width 1289 height 617
click at [1122, 142] on div "Delete" at bounding box center [1126, 142] width 79 height 21
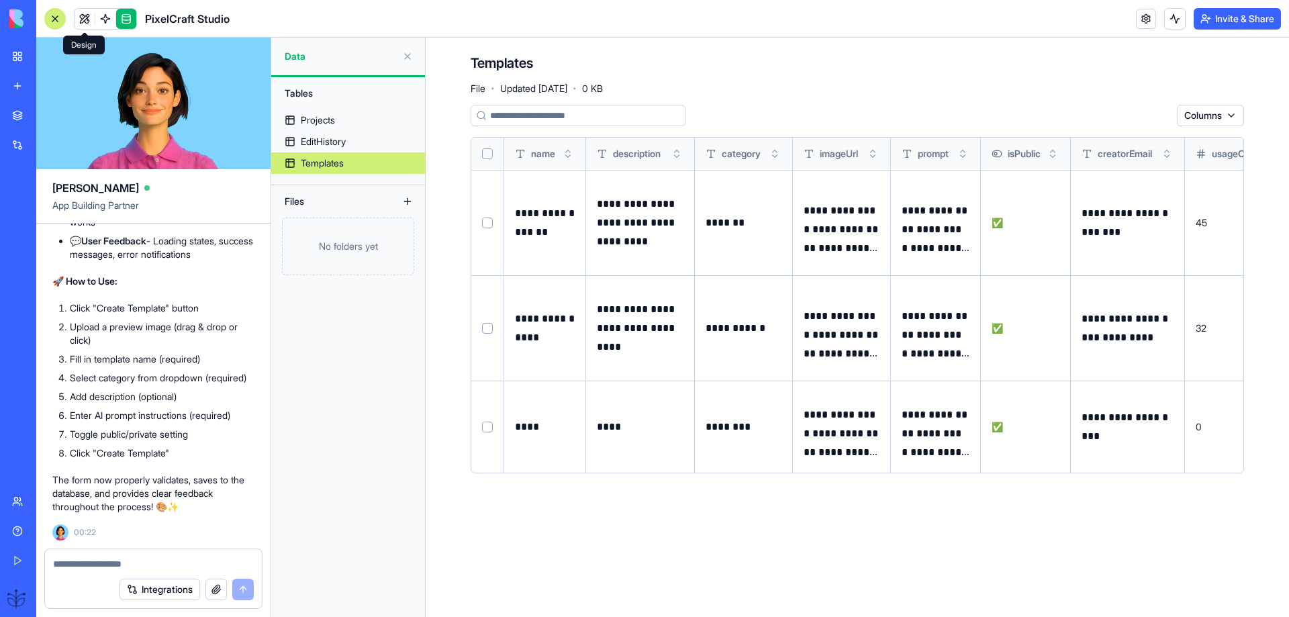
click at [85, 14] on link at bounding box center [85, 19] width 20 height 20
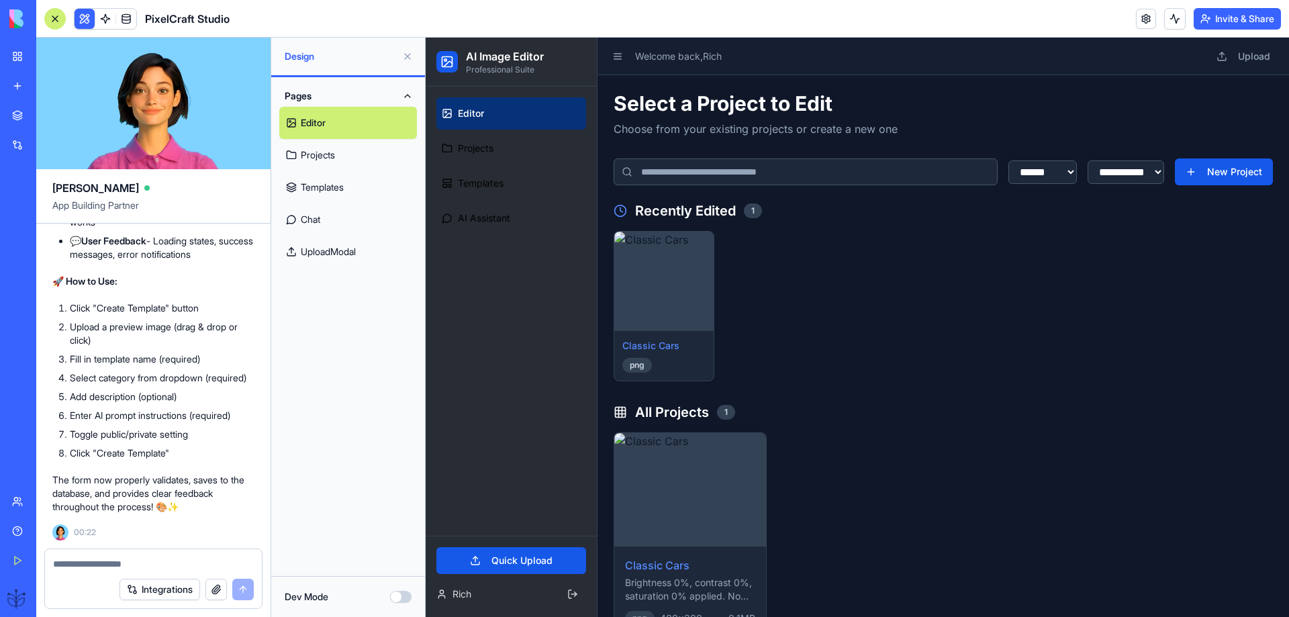
click at [323, 183] on link "Templates" at bounding box center [348, 187] width 138 height 32
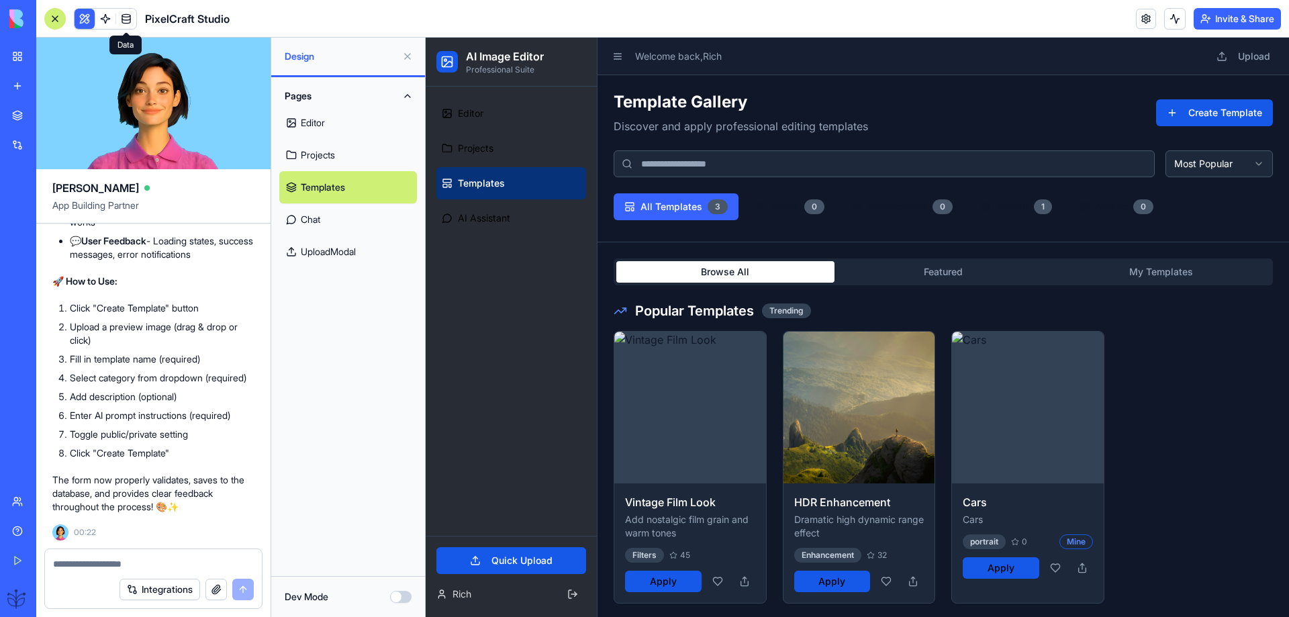
click at [130, 19] on link at bounding box center [126, 19] width 20 height 20
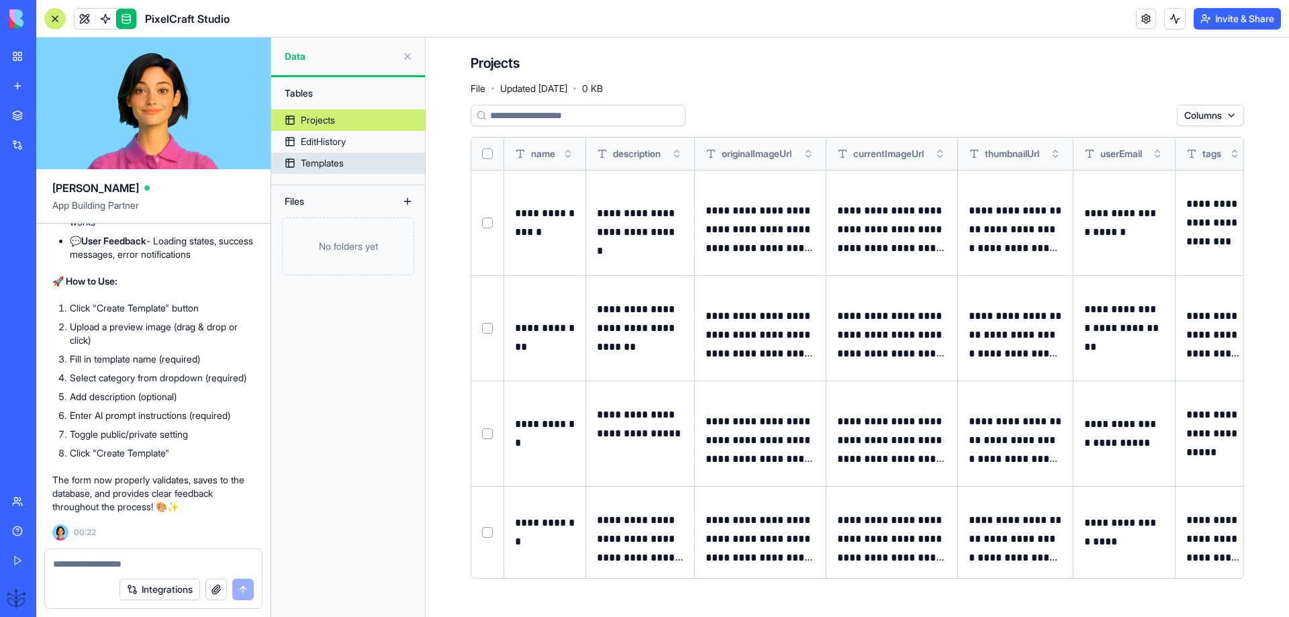
click at [327, 162] on div "Templates" at bounding box center [322, 162] width 43 height 13
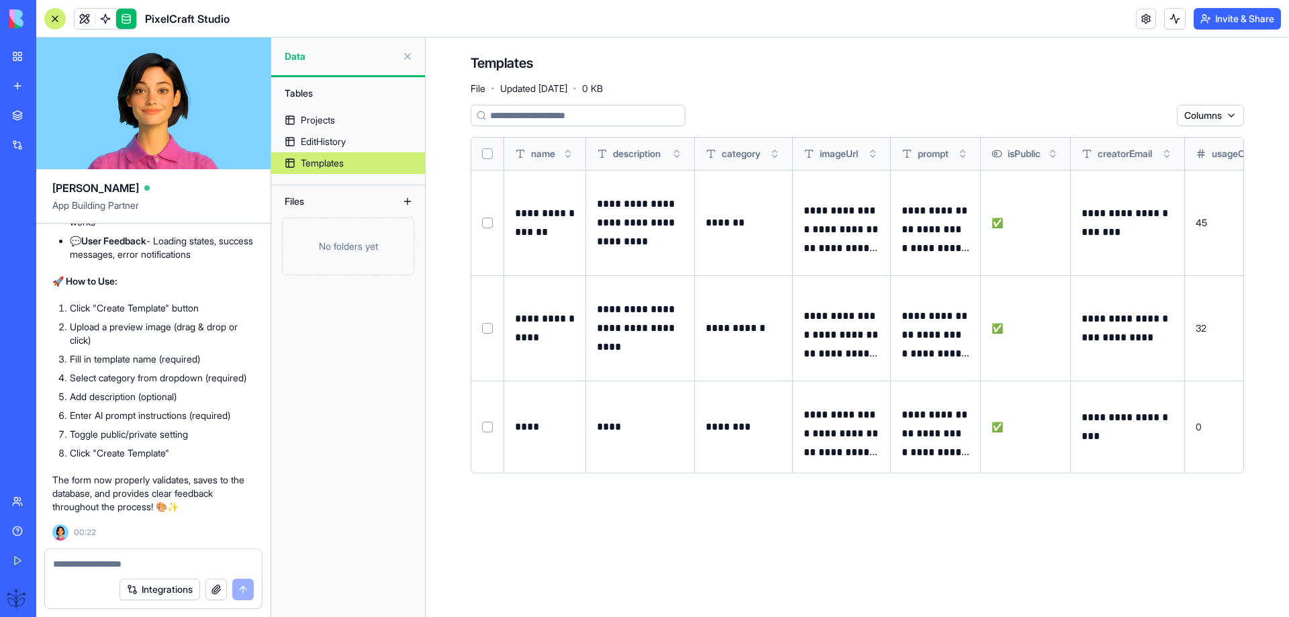
click at [491, 223] on button "Select row" at bounding box center [487, 223] width 11 height 11
click at [1148, 115] on html "BETA My Workspace New app Marketplace Integrations Recent Construction Estimati…" at bounding box center [644, 308] width 1289 height 617
click at [1118, 145] on div "Delete" at bounding box center [1126, 142] width 79 height 21
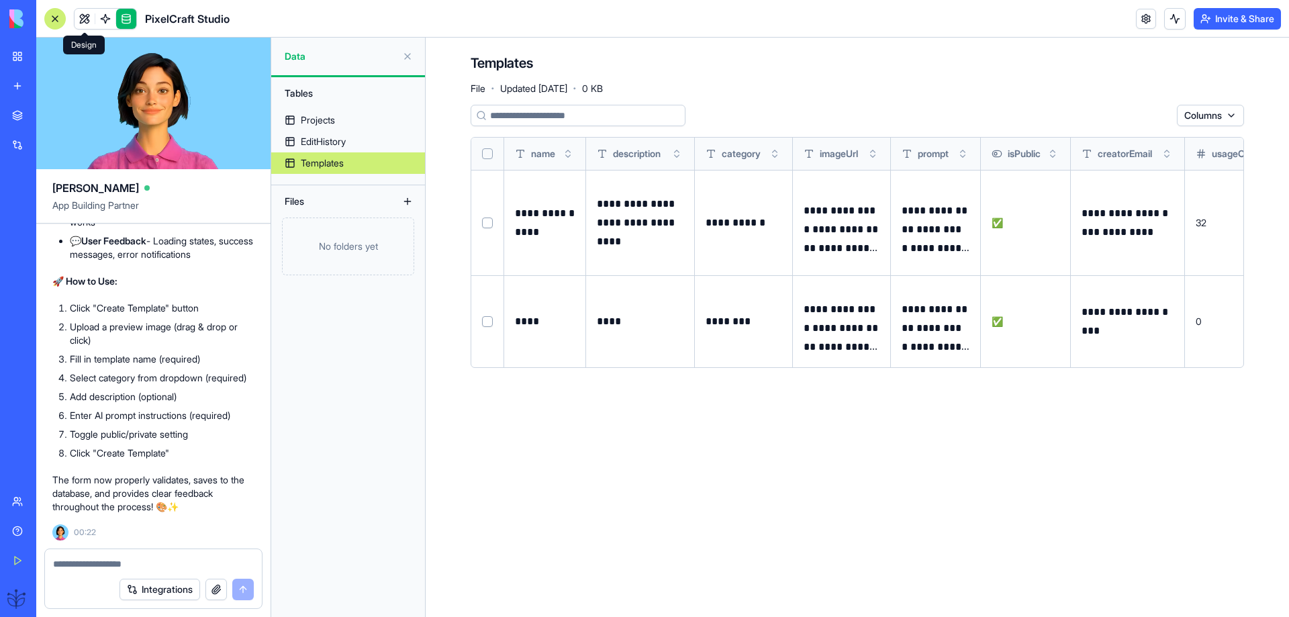
click at [85, 17] on link at bounding box center [85, 19] width 20 height 20
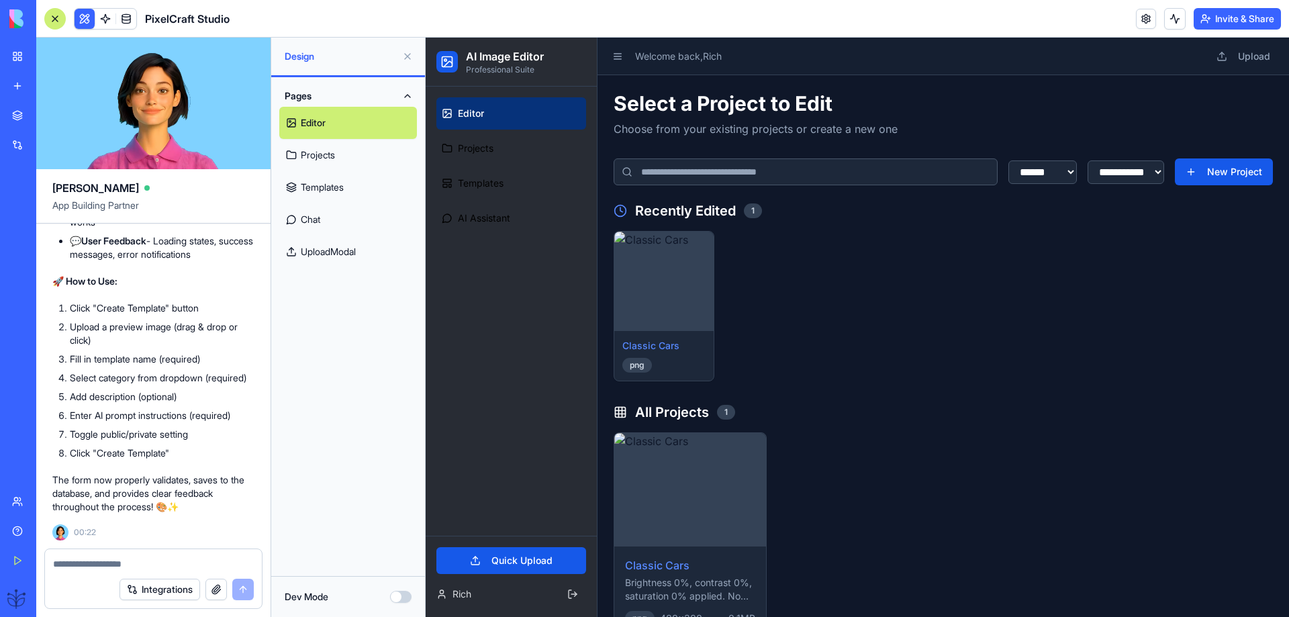
click at [316, 190] on link "Templates" at bounding box center [348, 187] width 138 height 32
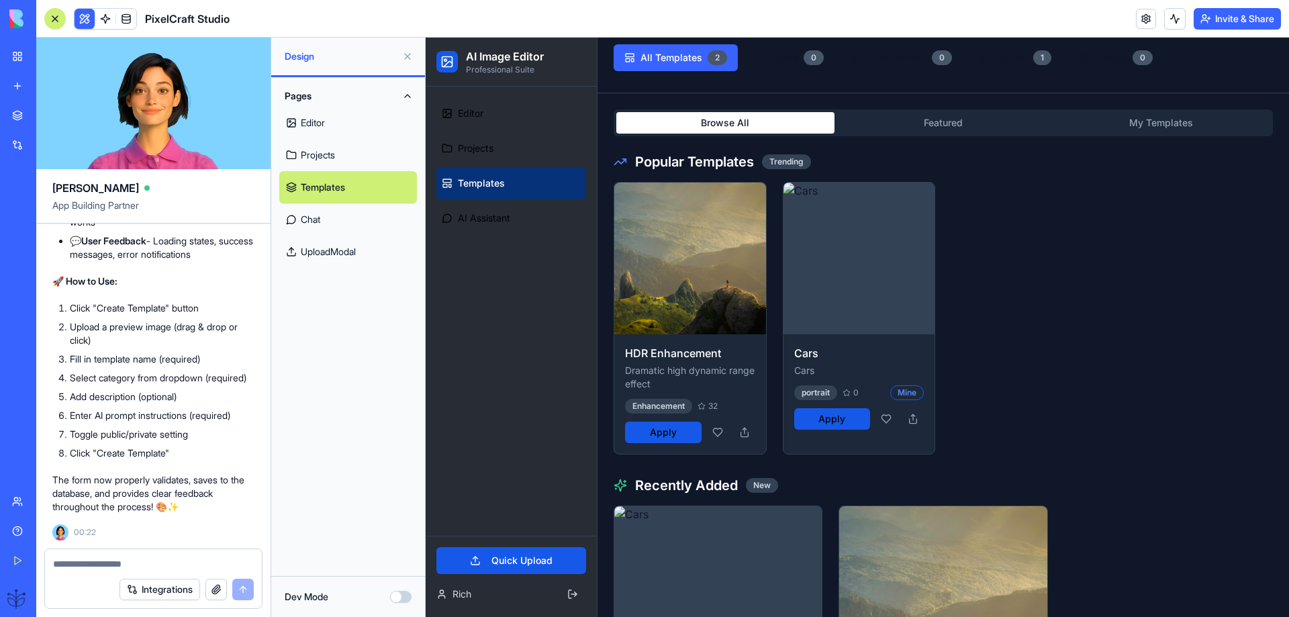
scroll to position [179, 0]
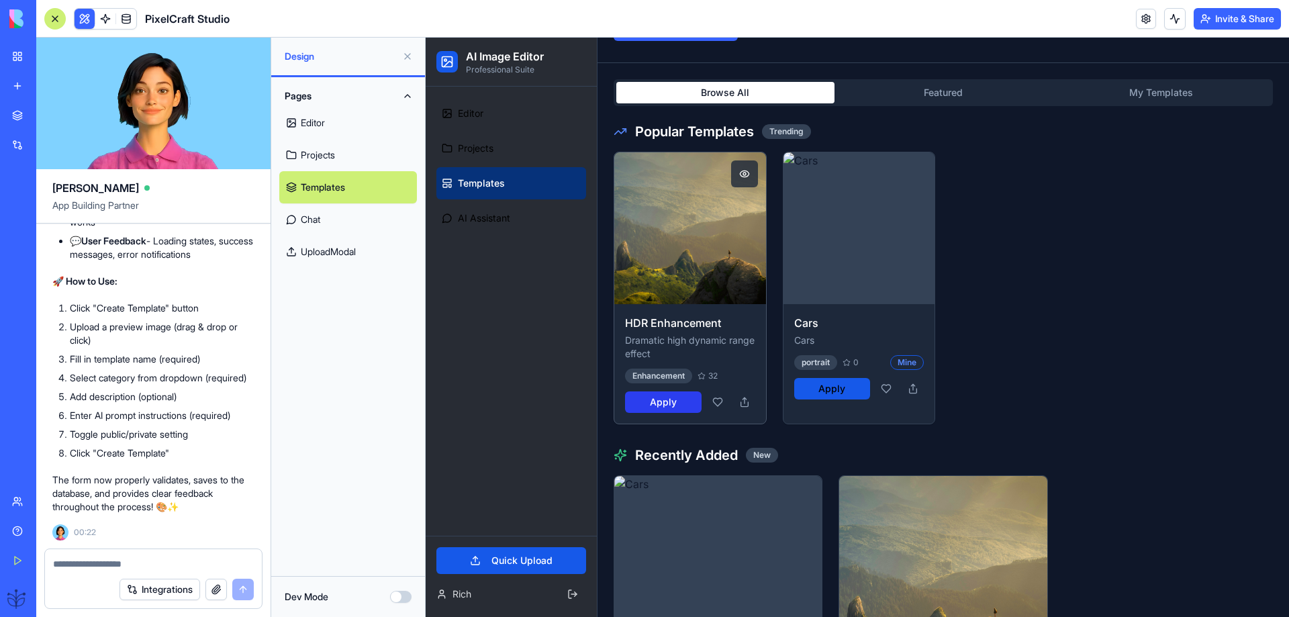
click at [659, 400] on button "Apply" at bounding box center [663, 401] width 77 height 21
click at [1140, 89] on button "My Templates" at bounding box center [1161, 92] width 218 height 21
click at [1139, 91] on button "My Templates" at bounding box center [1161, 92] width 218 height 21
click at [825, 382] on button "Apply" at bounding box center [832, 388] width 77 height 21
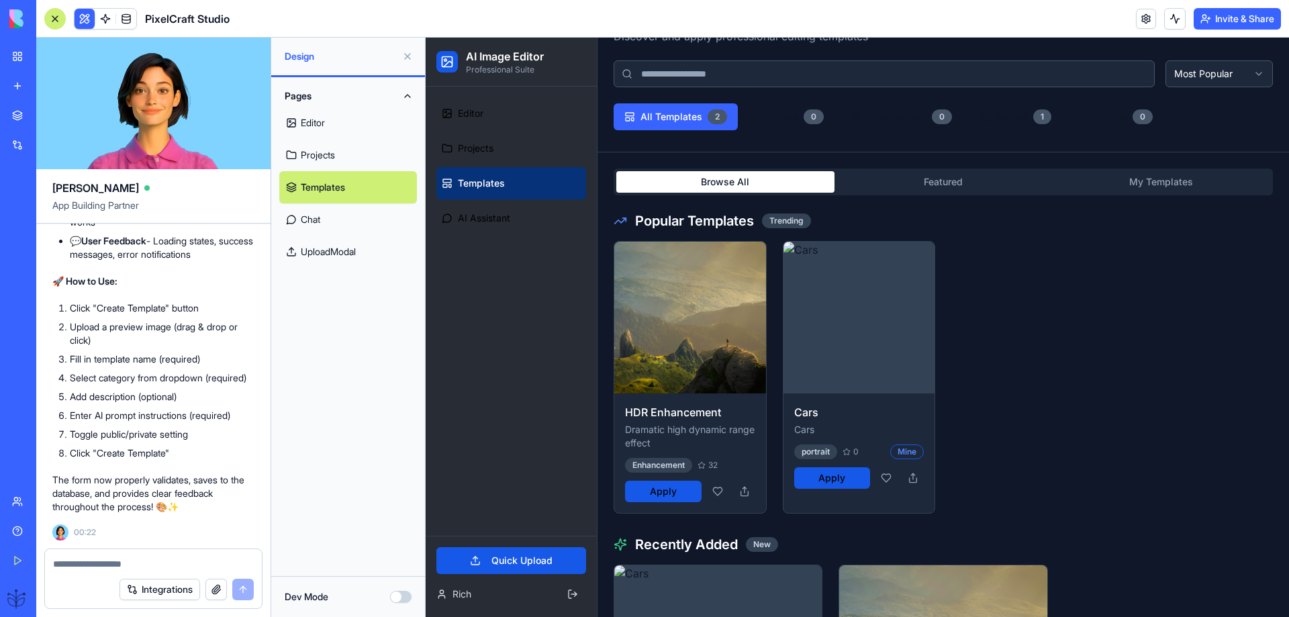
scroll to position [0, 0]
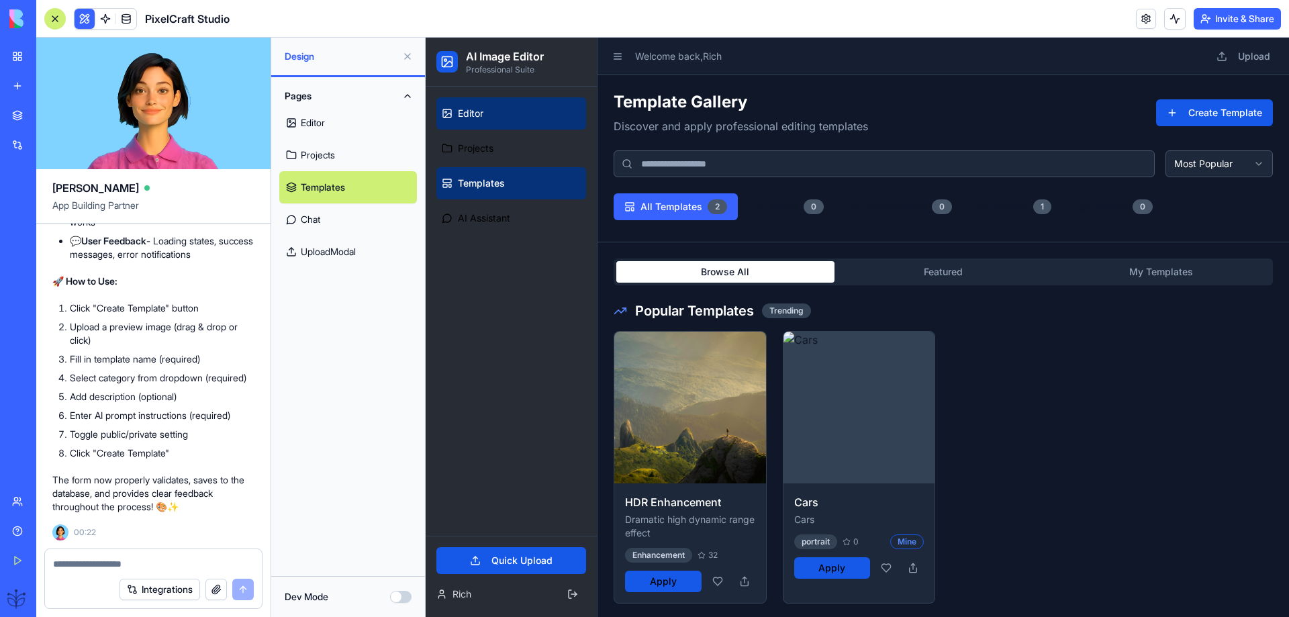
click at [478, 115] on span "Editor" at bounding box center [471, 113] width 26 height 13
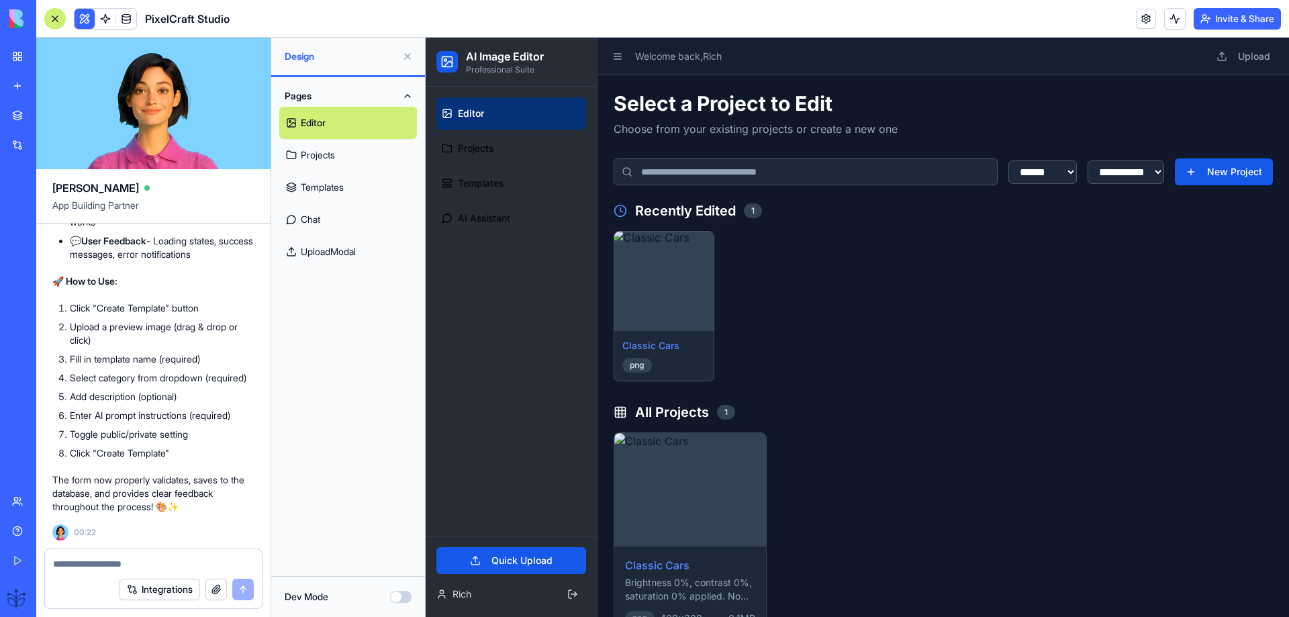
click at [669, 308] on img at bounding box center [664, 281] width 105 height 105
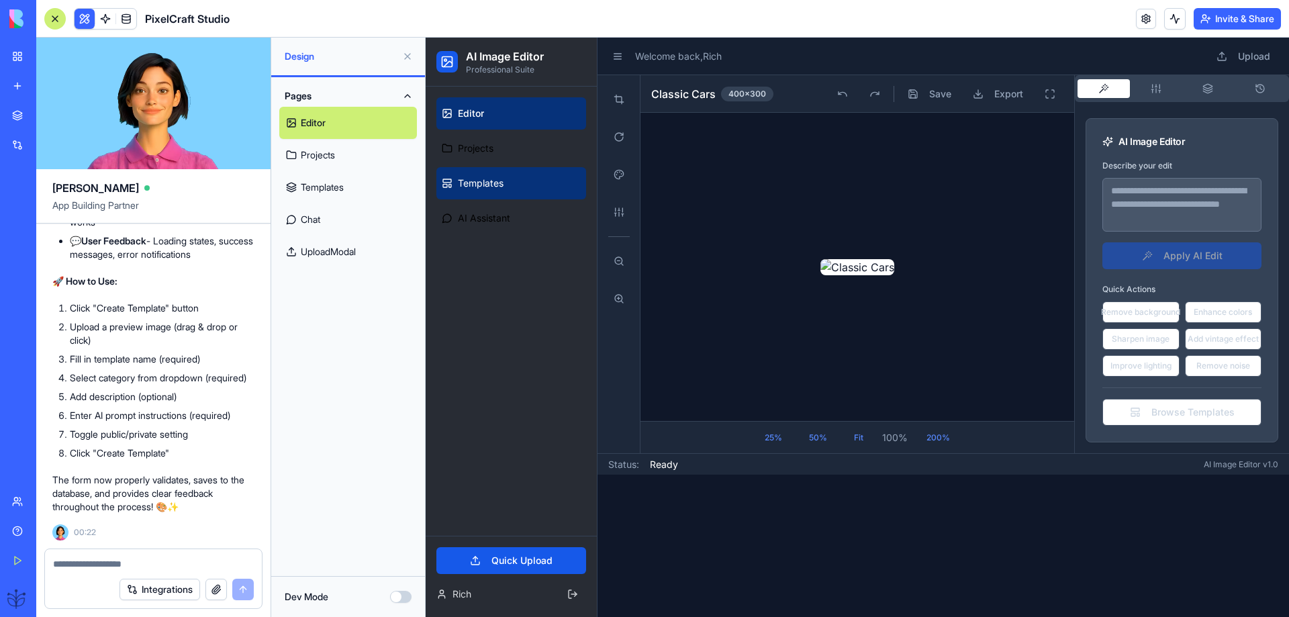
click at [499, 191] on link "Templates" at bounding box center [511, 183] width 150 height 32
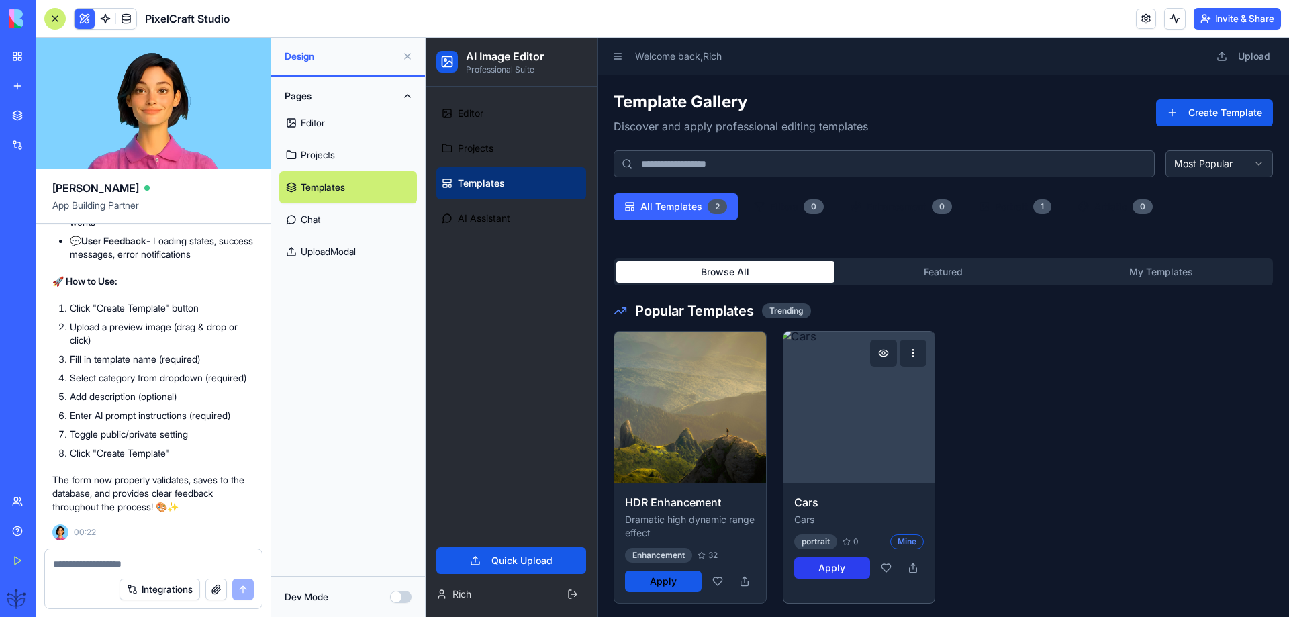
click at [830, 565] on button "Apply" at bounding box center [832, 567] width 77 height 21
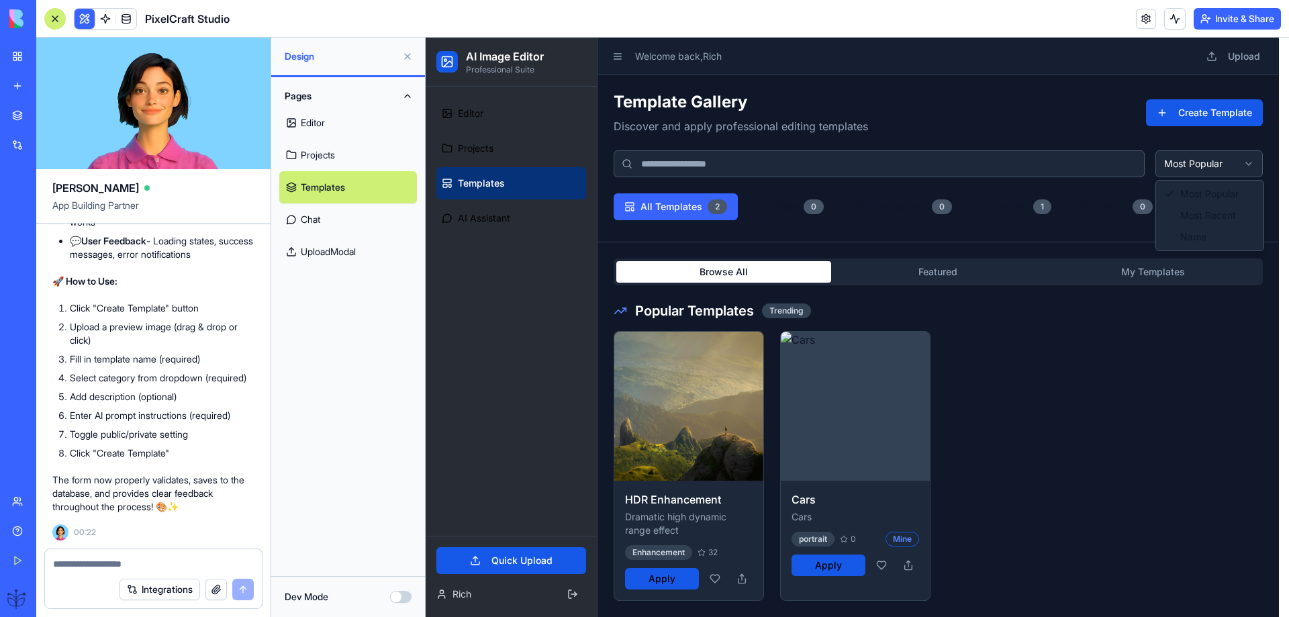
click at [1206, 155] on html "AI Image Editor Professional Suite Editor Projects Templates AI Assistant Quick…" at bounding box center [857, 519] width 863 height 963
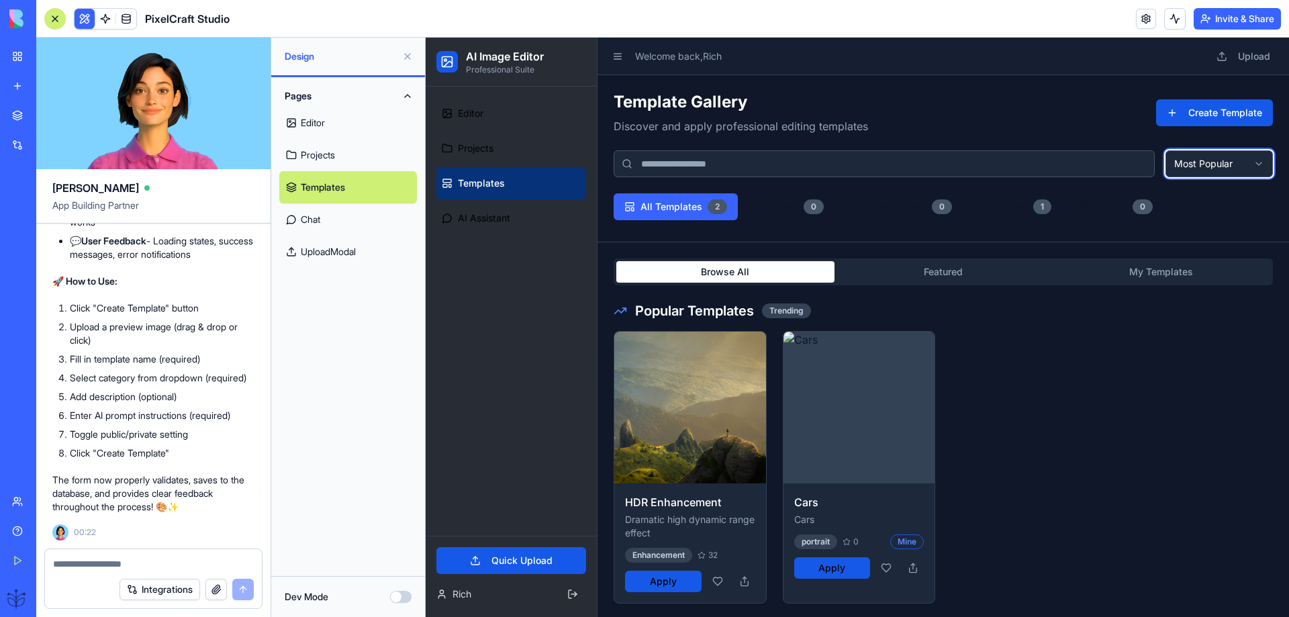
click at [1206, 157] on html "AI Image Editor Professional Suite Editor Projects Templates AI Assistant Quick…" at bounding box center [857, 522] width 863 height 969
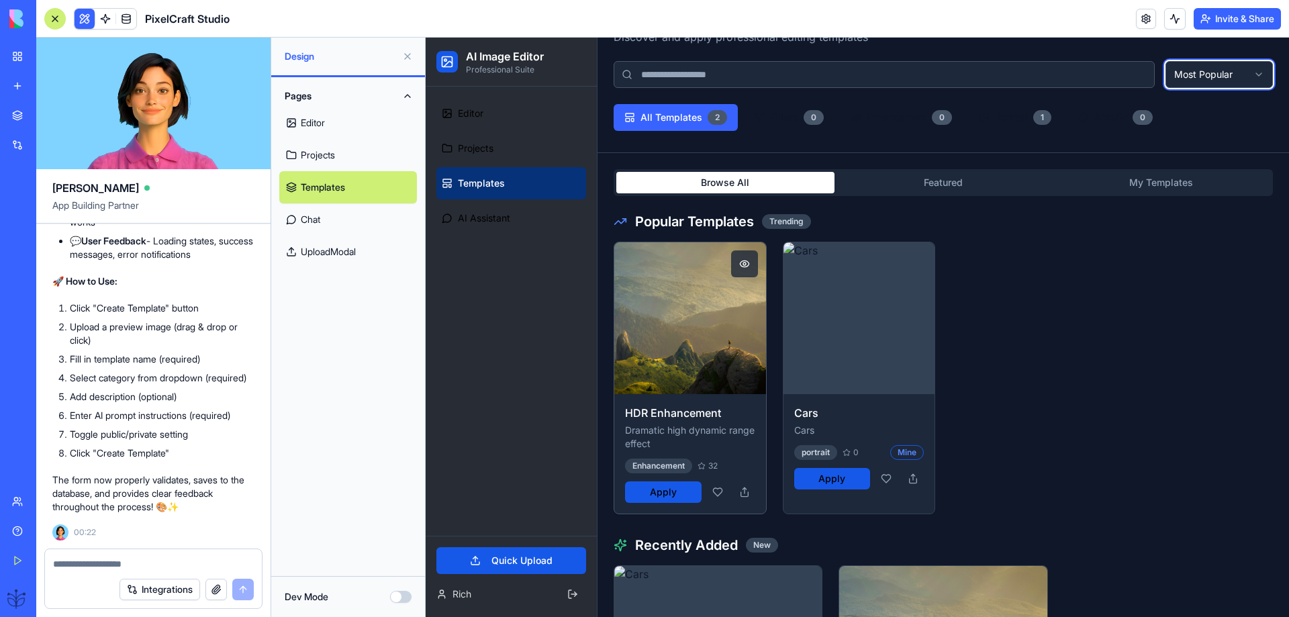
scroll to position [179, 0]
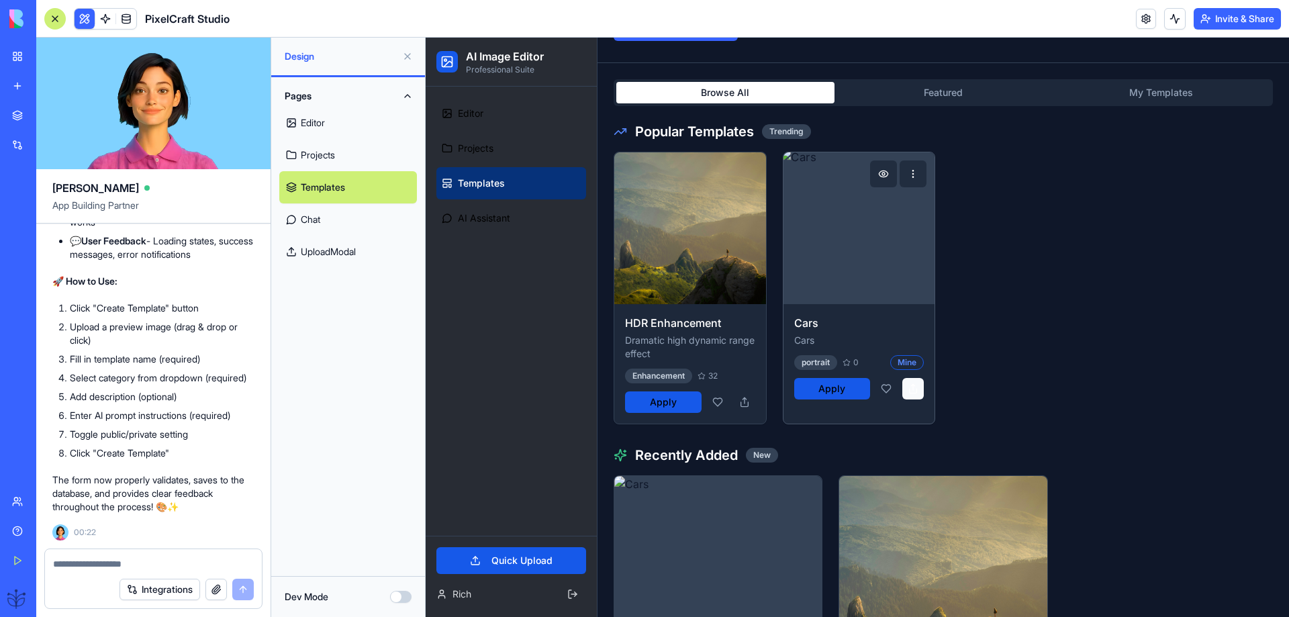
click at [906, 387] on button at bounding box center [912, 388] width 21 height 21
click at [882, 387] on button at bounding box center [885, 388] width 21 height 21
click at [839, 271] on img at bounding box center [858, 227] width 159 height 159
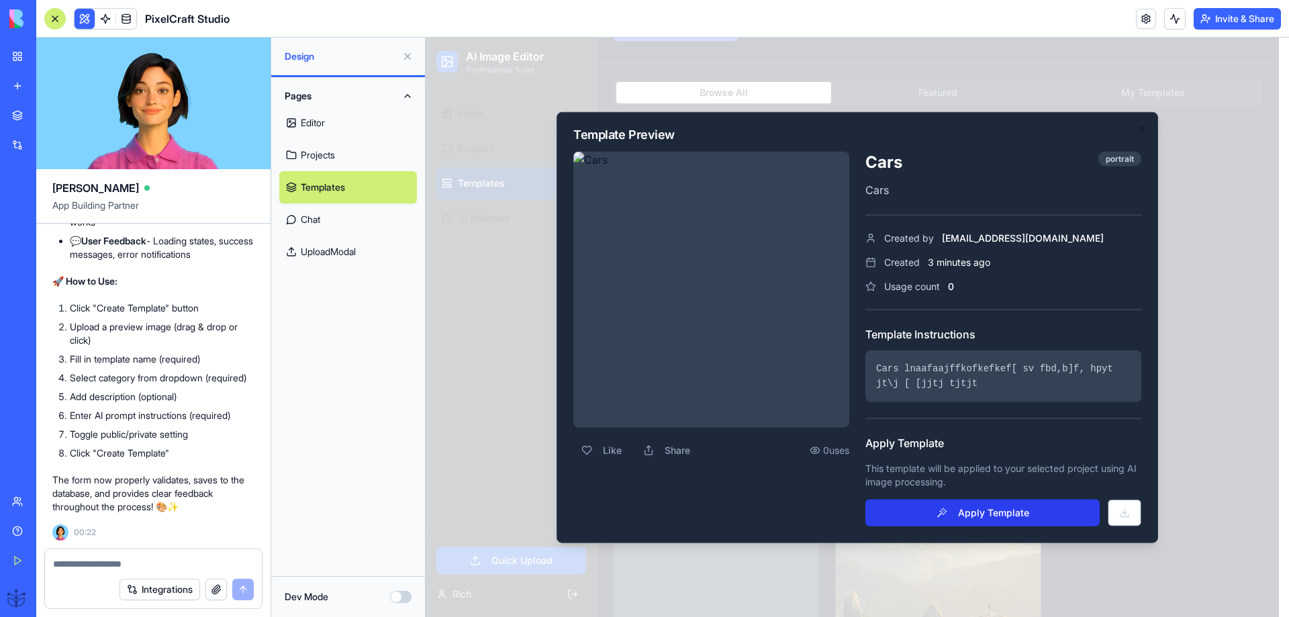
click at [994, 515] on button "Apply Template" at bounding box center [982, 513] width 234 height 27
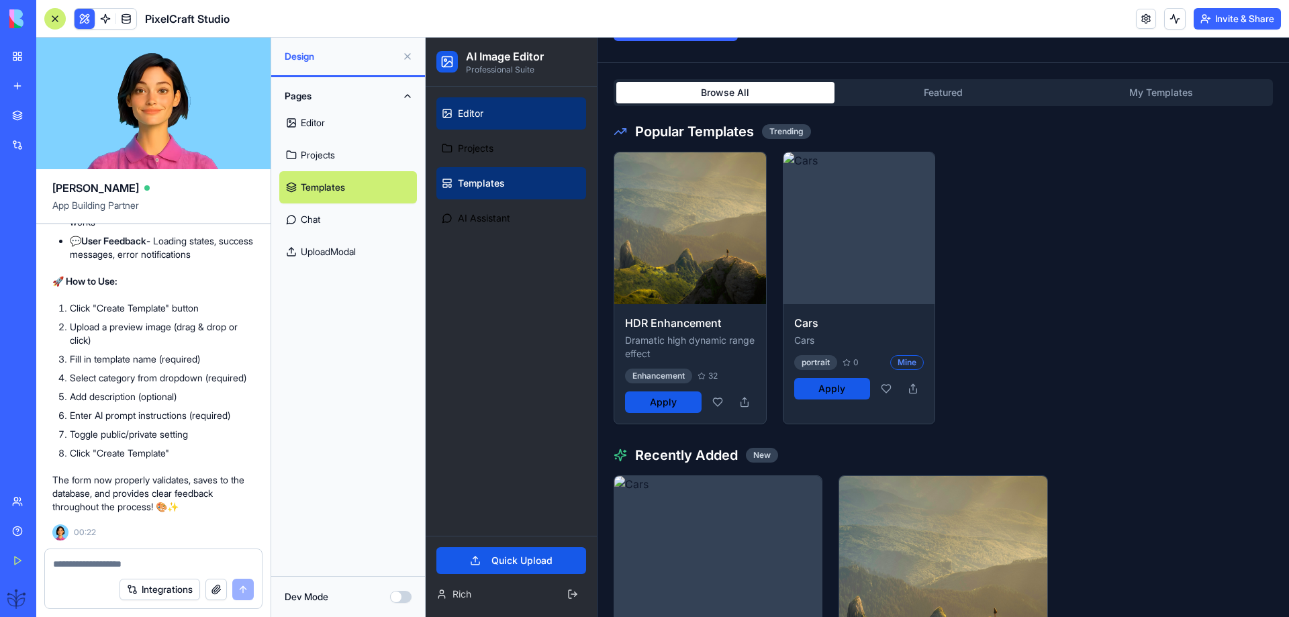
click at [476, 115] on span "Editor" at bounding box center [471, 113] width 26 height 13
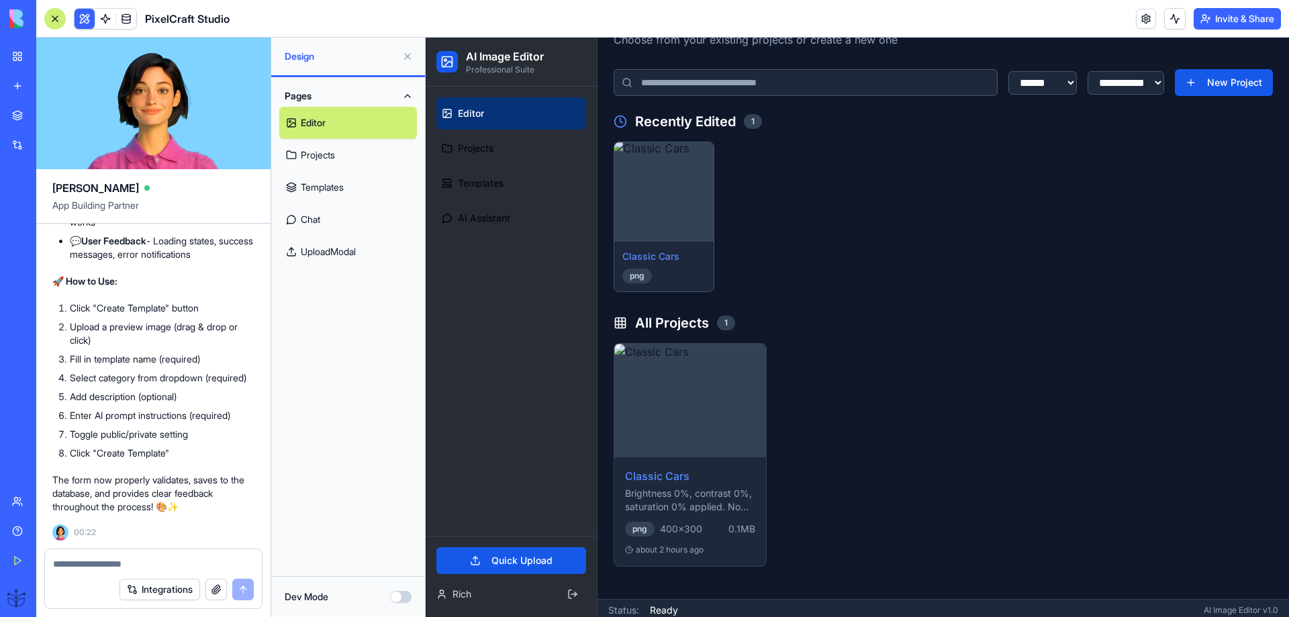
click at [683, 206] on img at bounding box center [664, 192] width 105 height 105
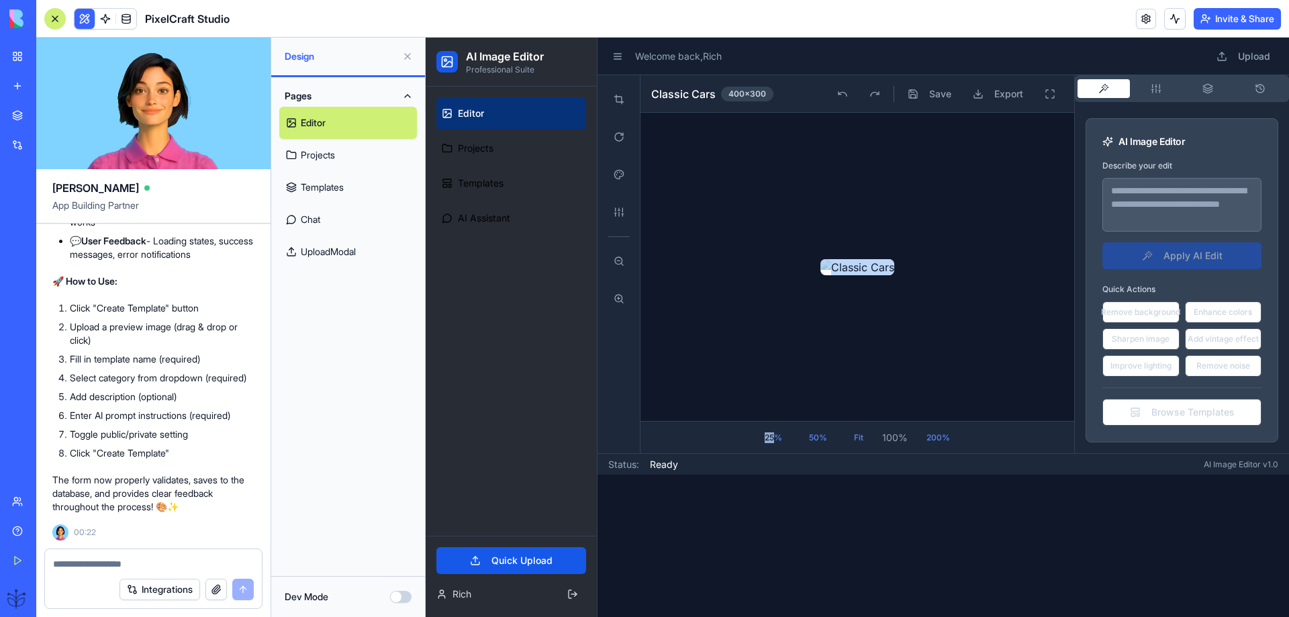
click at [682, 206] on div at bounding box center [858, 267] width 434 height 308
click at [1062, 453] on div "25% 50% Fit 100 % 200%" at bounding box center [858, 437] width 434 height 32
click at [1174, 418] on button "Browse Templates" at bounding box center [1181, 412] width 159 height 27
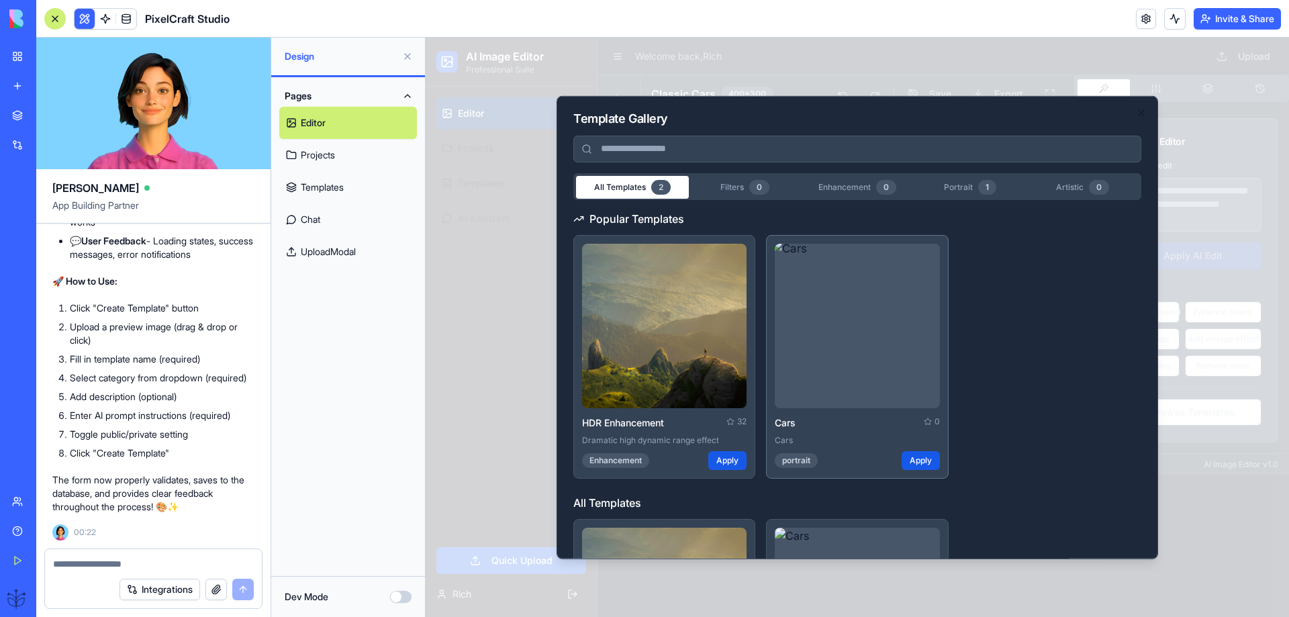
click at [922, 456] on button "Apply" at bounding box center [921, 460] width 38 height 19
drag, startPoint x: 1237, startPoint y: 115, endPoint x: 1219, endPoint y: 87, distance: 33.0
click at [1227, 92] on div at bounding box center [857, 327] width 863 height 579
